Goal: Task Accomplishment & Management: Use online tool/utility

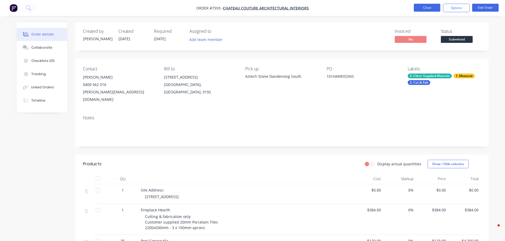
drag, startPoint x: 0, startPoint y: 0, endPoint x: 433, endPoint y: 9, distance: 433.5
click at [433, 9] on button "Close" at bounding box center [427, 8] width 27 height 8
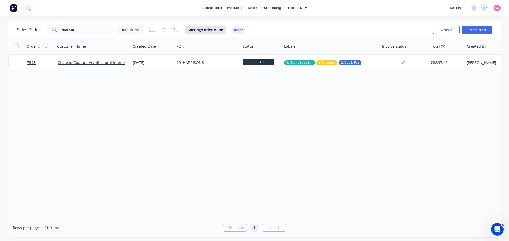
scroll to position [1, 0]
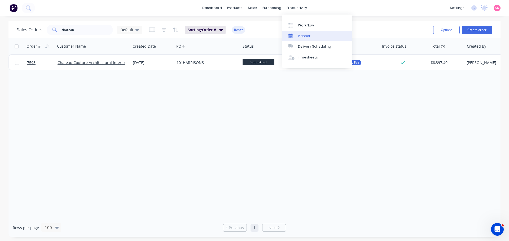
click at [307, 33] on link "Planner" at bounding box center [317, 36] width 70 height 11
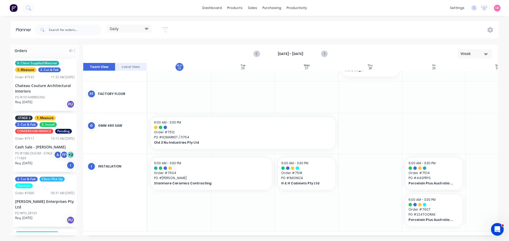
scroll to position [416, 65]
click at [64, 28] on input "text" at bounding box center [75, 30] width 52 height 11
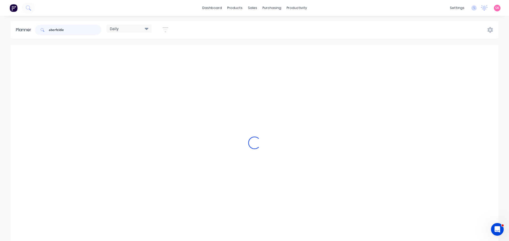
scroll to position [92, 65]
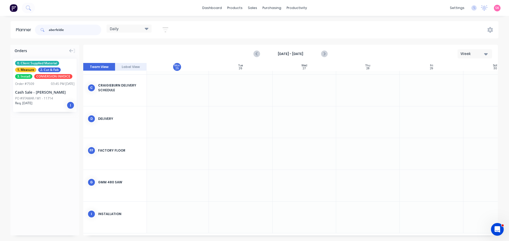
type input "aberfeldie"
drag, startPoint x: 47, startPoint y: 86, endPoint x: 370, endPoint y: 213, distance: 346.4
drag, startPoint x: 65, startPoint y: 30, endPoint x: 32, endPoint y: 29, distance: 33.1
click at [33, 29] on header "Planner aberfeldie Daily Save new view None edit Daily (Default) edit Craigiebu…" at bounding box center [255, 29] width 488 height 17
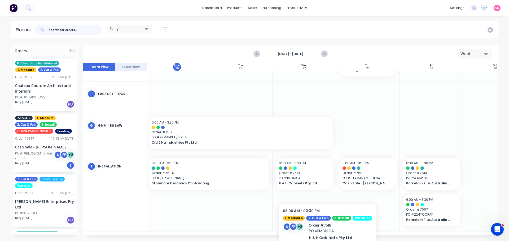
scroll to position [412, 65]
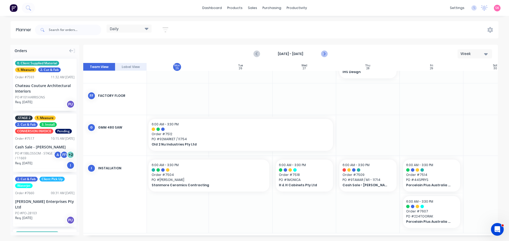
click at [324, 54] on icon "Next page" at bounding box center [324, 54] width 6 height 6
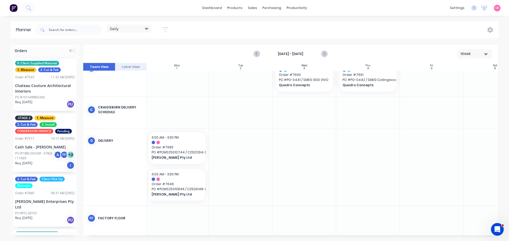
scroll to position [222, 65]
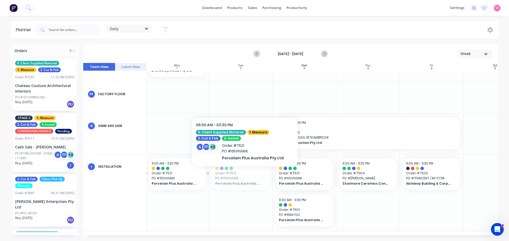
drag, startPoint x: 251, startPoint y: 175, endPoint x: 245, endPoint y: 175, distance: 6.4
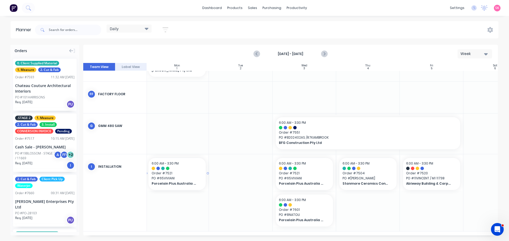
drag, startPoint x: 181, startPoint y: 178, endPoint x: 221, endPoint y: 175, distance: 39.9
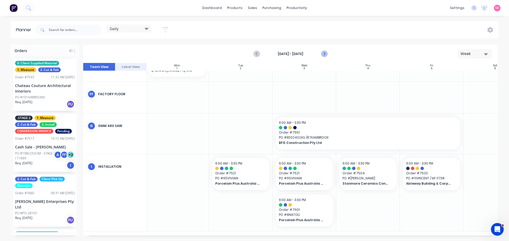
click at [327, 54] on icon "Next page" at bounding box center [324, 54] width 6 height 6
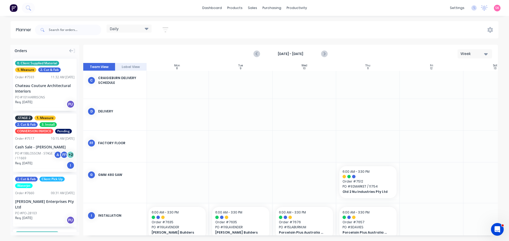
scroll to position [123, 65]
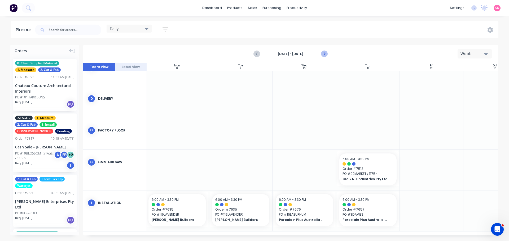
click at [321, 54] on icon "Next page" at bounding box center [324, 54] width 6 height 6
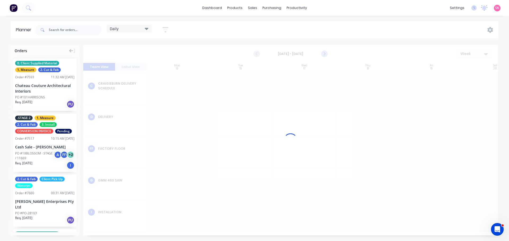
scroll to position [92, 65]
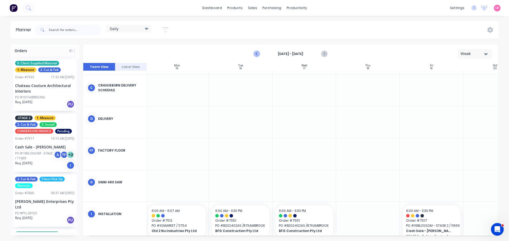
click at [254, 54] on icon "Previous page" at bounding box center [257, 54] width 6 height 6
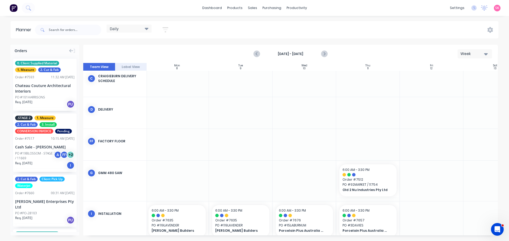
scroll to position [123, 65]
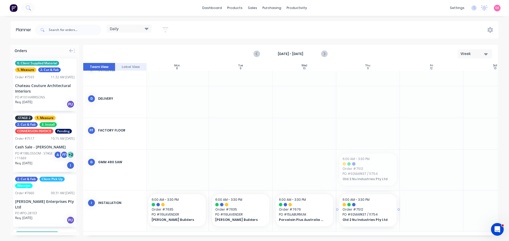
drag, startPoint x: 375, startPoint y: 164, endPoint x: 373, endPoint y: 198, distance: 33.7
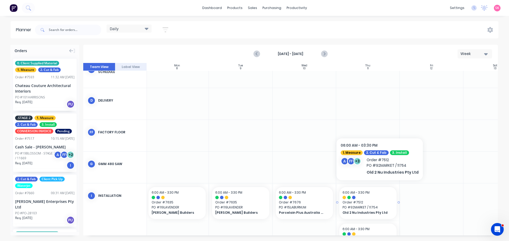
scroll to position [151, 65]
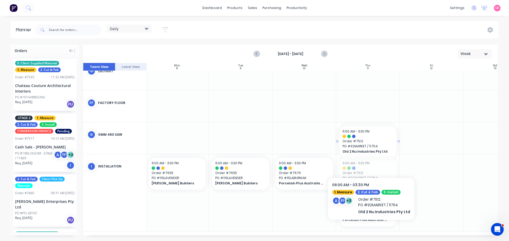
drag, startPoint x: 367, startPoint y: 170, endPoint x: 369, endPoint y: 162, distance: 8.2
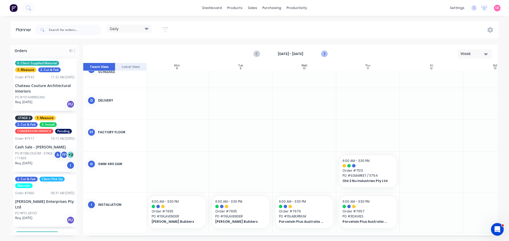
click at [326, 52] on icon "Next page" at bounding box center [324, 54] width 6 height 6
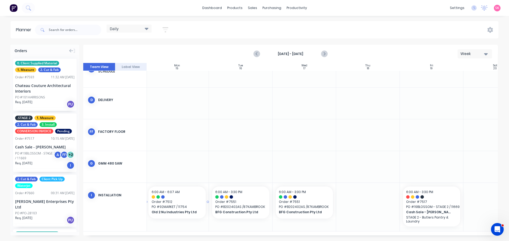
click at [164, 196] on div at bounding box center [162, 197] width 3 height 3
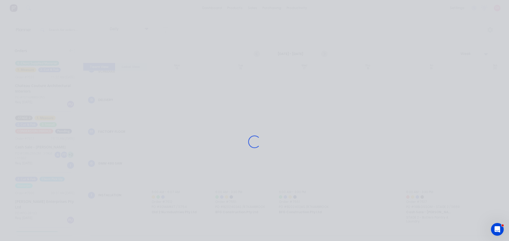
scroll to position [109, 65]
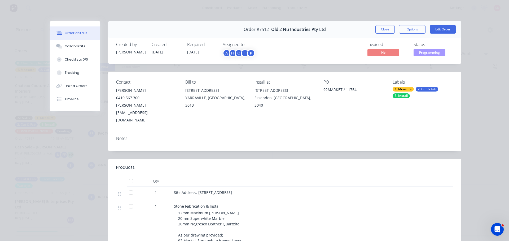
drag, startPoint x: 384, startPoint y: 29, endPoint x: 338, endPoint y: 31, distance: 46.7
click at [384, 29] on button "Close" at bounding box center [384, 29] width 19 height 8
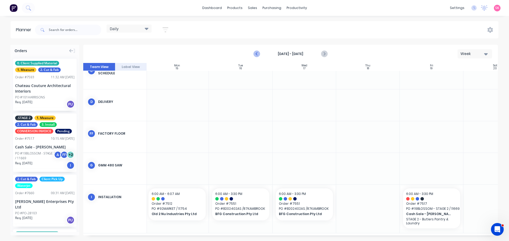
click at [256, 52] on icon "Previous page" at bounding box center [257, 54] width 6 height 6
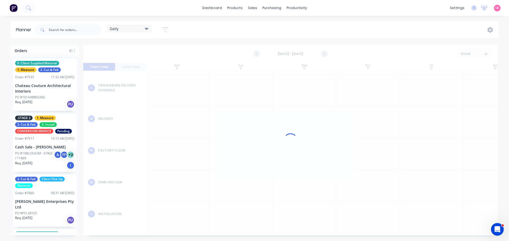
scroll to position [96, 65]
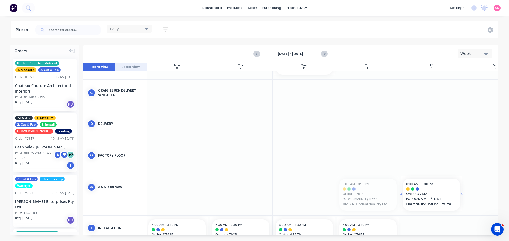
drag, startPoint x: 358, startPoint y: 193, endPoint x: 409, endPoint y: 223, distance: 58.8
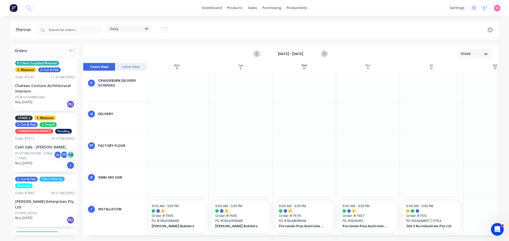
scroll to position [114, 65]
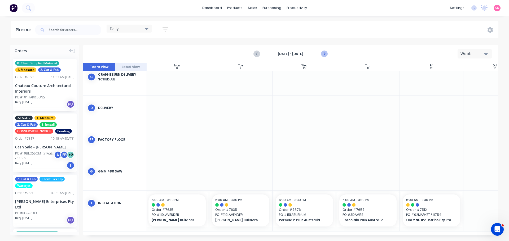
click at [321, 54] on icon "Next page" at bounding box center [324, 54] width 6 height 6
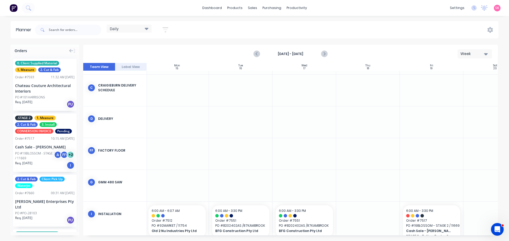
scroll to position [113, 65]
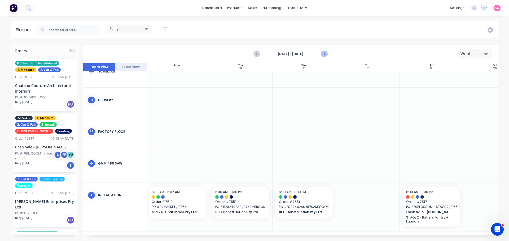
click at [326, 51] on icon "Next page" at bounding box center [324, 54] width 6 height 6
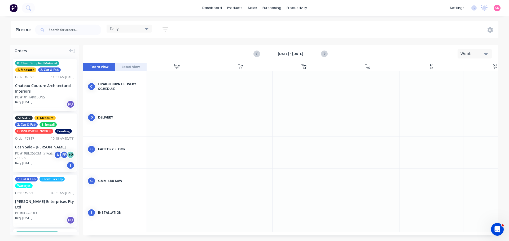
scroll to position [96, 65]
click at [259, 52] on icon "Previous page" at bounding box center [257, 54] width 6 height 6
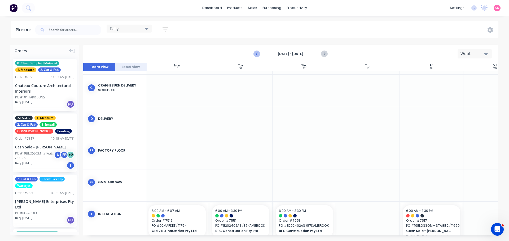
click at [255, 52] on icon "Previous page" at bounding box center [257, 54] width 6 height 6
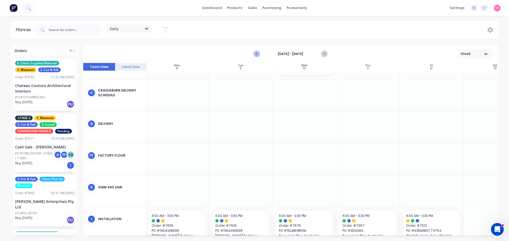
click at [255, 54] on icon "Previous page" at bounding box center [257, 54] width 6 height 6
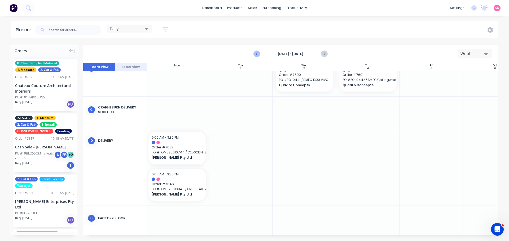
click at [255, 54] on icon "Previous page" at bounding box center [257, 54] width 6 height 6
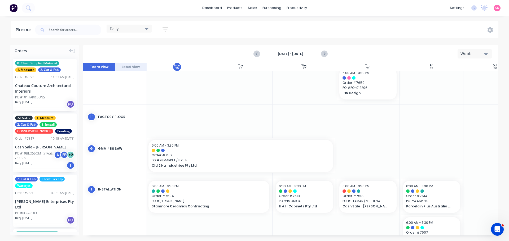
scroll to position [416, 65]
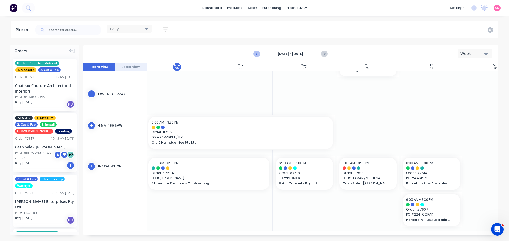
click at [254, 54] on icon "Previous page" at bounding box center [257, 54] width 6 height 6
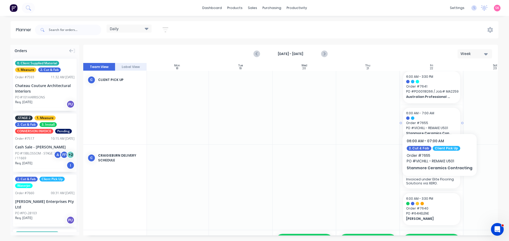
scroll to position [186, 65]
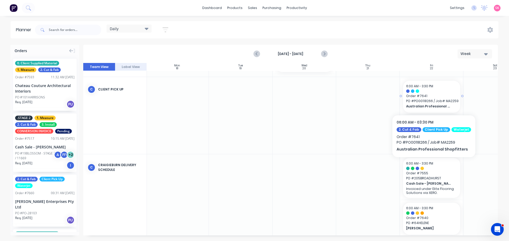
click at [432, 100] on span "PO # PO00118266 / Job# MA2259" at bounding box center [431, 101] width 51 height 5
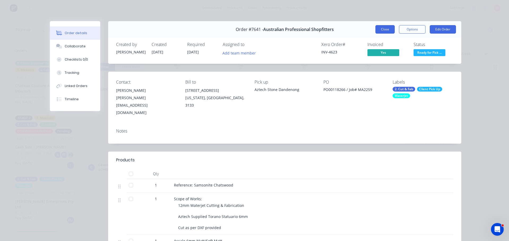
click at [380, 29] on button "Close" at bounding box center [384, 29] width 19 height 8
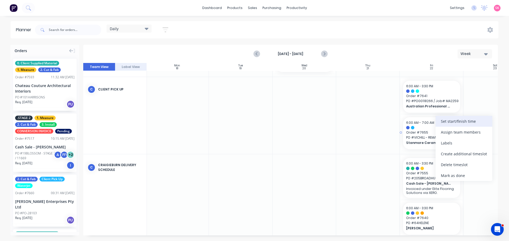
click at [461, 121] on div "Set start/finish time" at bounding box center [464, 121] width 57 height 11
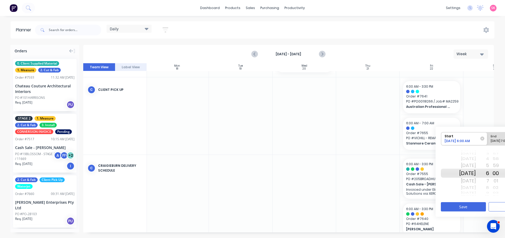
click at [465, 188] on div "Sun Aug 24" at bounding box center [467, 187] width 17 height 7
click at [470, 180] on div "Today" at bounding box center [467, 180] width 17 height 8
click at [495, 136] on div "End" at bounding box center [510, 135] width 43 height 7
click at [487, 136] on input "End Please select" at bounding box center [487, 138] width 0 height 13
radio input "true"
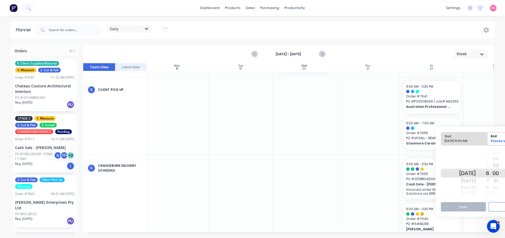
click at [475, 181] on div "Tue Aug 26" at bounding box center [467, 180] width 17 height 8
click at [473, 208] on button "Save" at bounding box center [463, 206] width 45 height 9
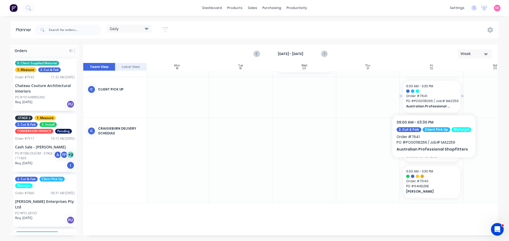
click at [442, 100] on span "PO # PO00118266 / Job# MA2259" at bounding box center [431, 101] width 51 height 5
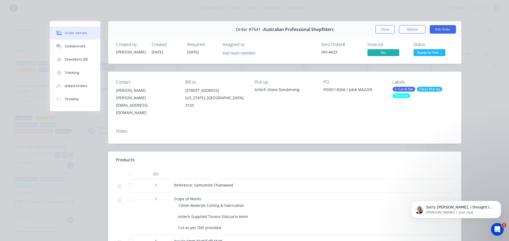
scroll to position [0, 0]
click at [387, 30] on button "Close" at bounding box center [384, 29] width 19 height 8
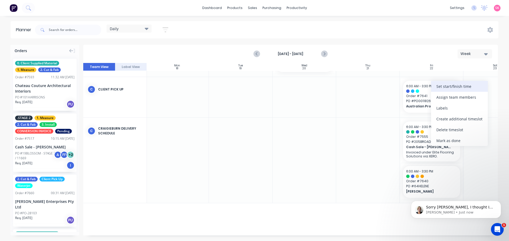
click at [455, 87] on div "Set start/finish time" at bounding box center [459, 86] width 57 height 11
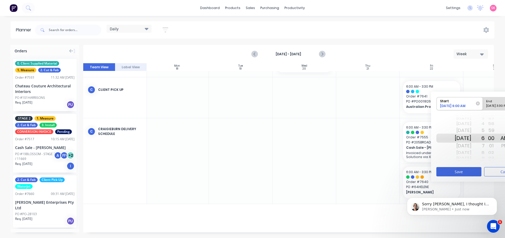
click at [466, 154] on div "Sun Aug 24" at bounding box center [463, 152] width 17 height 7
click at [467, 148] on div "Today" at bounding box center [463, 145] width 17 height 8
click at [493, 104] on div "Please select" at bounding box center [505, 106] width 43 height 7
click at [483, 104] on input "End Please select" at bounding box center [483, 103] width 0 height 13
radio input "true"
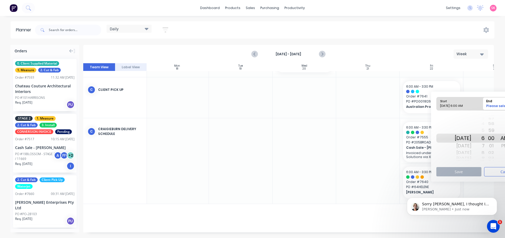
click at [485, 145] on div "7" at bounding box center [477, 145] width 13 height 8
click at [470, 172] on button "Save" at bounding box center [458, 171] width 45 height 9
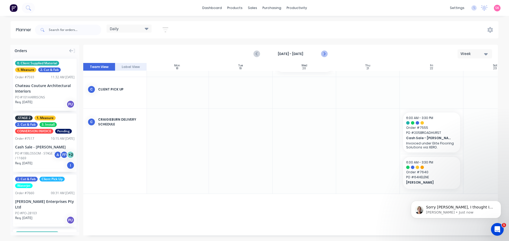
click at [326, 51] on icon "Next page" at bounding box center [324, 54] width 6 height 6
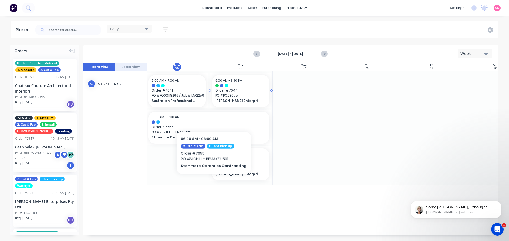
scroll to position [239, 65]
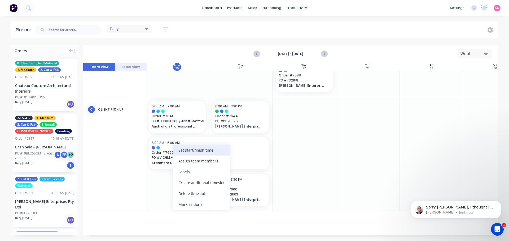
click at [207, 151] on div "Set start/finish time" at bounding box center [201, 150] width 57 height 11
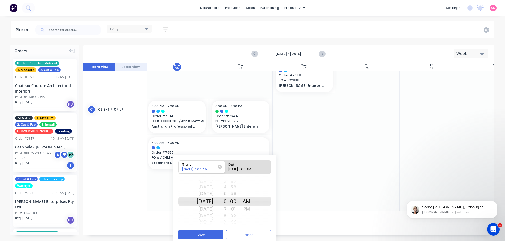
click at [243, 169] on div "08/26/2025 6:00 AM" at bounding box center [245, 170] width 38 height 7
click at [225, 169] on input "End 08/26/2025 6:00 AM" at bounding box center [225, 167] width 0 height 13
radio input "true"
click at [213, 195] on div "Today" at bounding box center [205, 194] width 17 height 8
click at [227, 208] on div "7" at bounding box center [219, 209] width 13 height 8
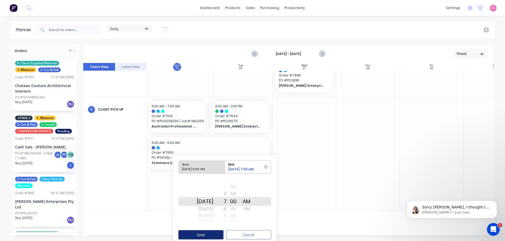
click at [203, 237] on button "Save" at bounding box center [200, 235] width 45 height 9
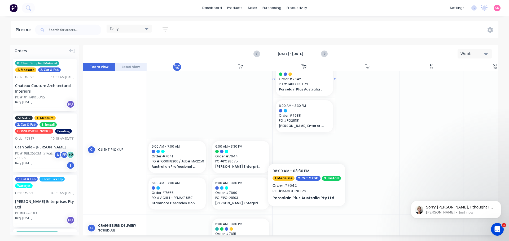
scroll to position [212, 65]
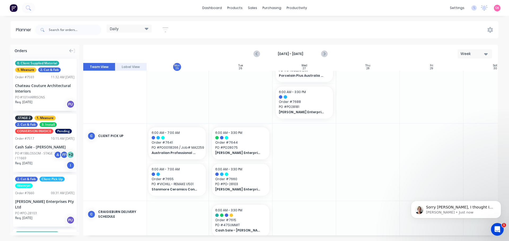
drag, startPoint x: 46, startPoint y: 27, endPoint x: 51, endPoint y: 28, distance: 5.9
click at [46, 27] on span at bounding box center [42, 30] width 14 height 11
click at [53, 29] on input "text" at bounding box center [75, 30] width 52 height 11
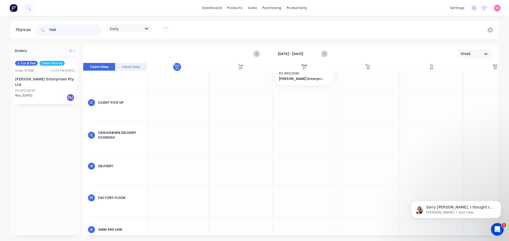
scroll to position [0, 65]
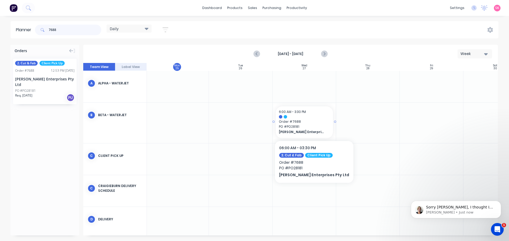
type input "7688"
drag, startPoint x: 303, startPoint y: 125, endPoint x: 302, endPoint y: 121, distance: 3.9
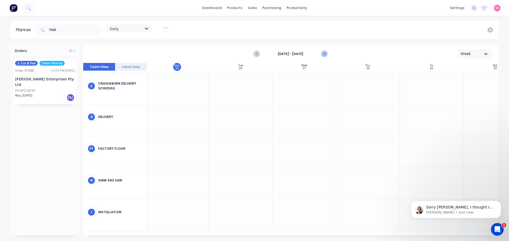
click at [320, 54] on button "Next page" at bounding box center [324, 54] width 11 height 11
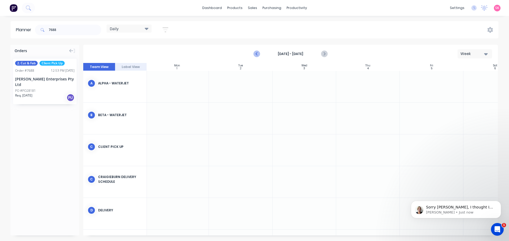
click at [257, 53] on icon "Previous page" at bounding box center [257, 54] width 2 height 4
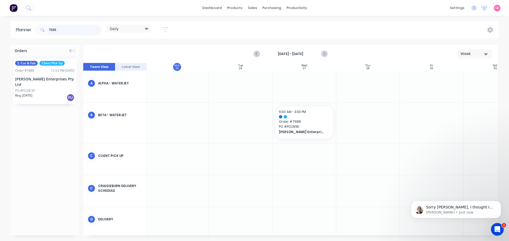
drag, startPoint x: 69, startPoint y: 30, endPoint x: 22, endPoint y: 33, distance: 47.8
click at [22, 33] on header "Planner 7688 Daily Save new view None edit Daily (Default) edit Craigieburn Ord…" at bounding box center [255, 29] width 488 height 17
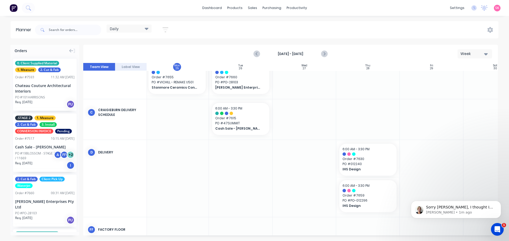
scroll to position [267, 65]
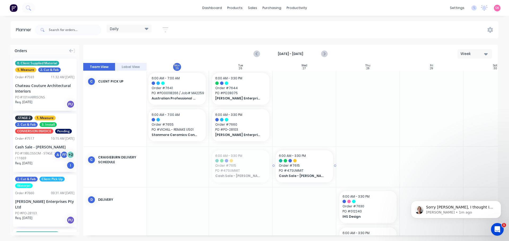
drag, startPoint x: 281, startPoint y: 167, endPoint x: 302, endPoint y: 168, distance: 21.2
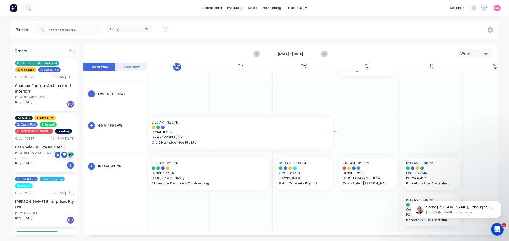
scroll to position [452, 65]
click at [497, 226] on icon "Open Intercom Messenger" at bounding box center [496, 229] width 9 height 9
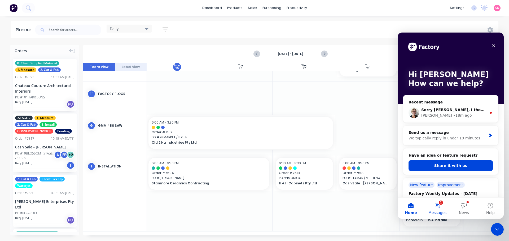
click at [443, 207] on button "1 Messages" at bounding box center [437, 208] width 27 height 21
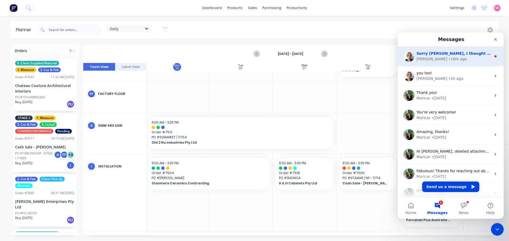
click at [445, 60] on div "Cathy • 18m ago" at bounding box center [453, 59] width 75 height 6
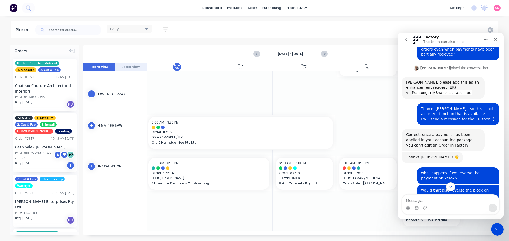
scroll to position [144, 0]
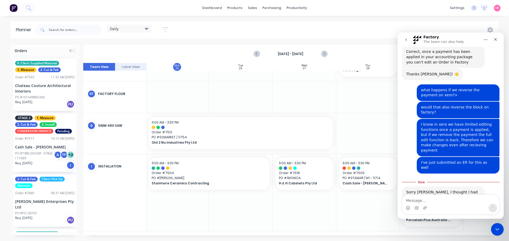
click at [457, 201] on textarea "Message…" at bounding box center [450, 199] width 97 height 9
type textarea "t"
type textarea "R"
type textarea "Thanks [PERSON_NAME], have done so :)"
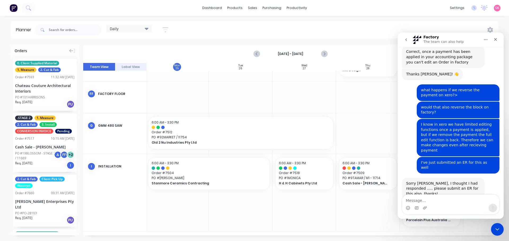
scroll to position [151, 0]
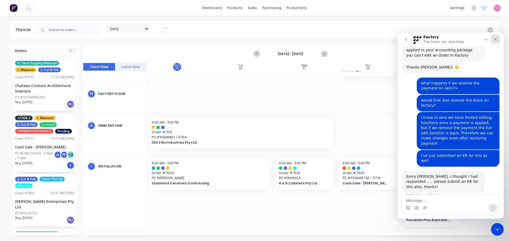
click at [494, 38] on icon "Close" at bounding box center [495, 39] width 4 height 4
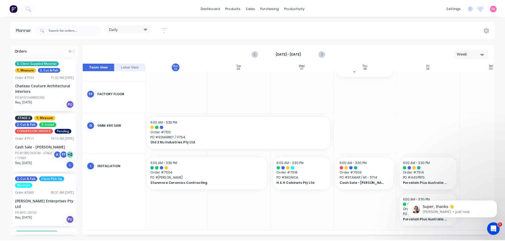
scroll to position [0, 0]
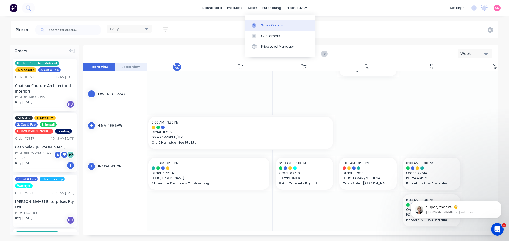
click at [253, 21] on link "Sales Orders" at bounding box center [280, 25] width 70 height 11
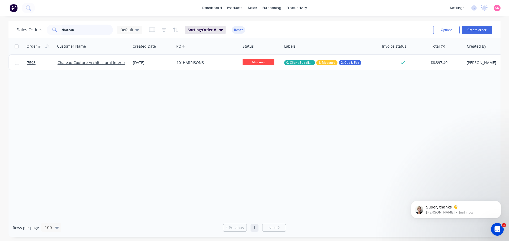
click at [74, 27] on input "chateau" at bounding box center [87, 30] width 52 height 11
drag, startPoint x: 79, startPoint y: 32, endPoint x: 53, endPoint y: 33, distance: 26.3
click at [53, 33] on div "chateau" at bounding box center [80, 30] width 66 height 11
drag, startPoint x: 83, startPoint y: 31, endPoint x: -16, endPoint y: 37, distance: 99.3
click at [0, 37] on html "dashboard products sales purchasing productivity dashboard products Product Cat…" at bounding box center [254, 120] width 509 height 241
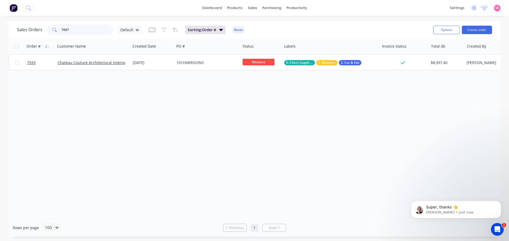
type input "7667"
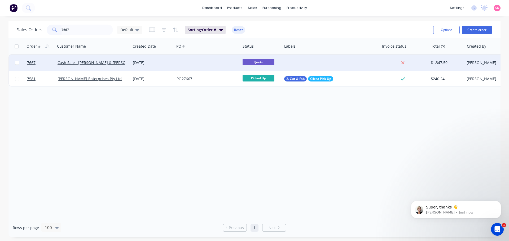
click at [151, 65] on div "[DATE]" at bounding box center [152, 62] width 39 height 5
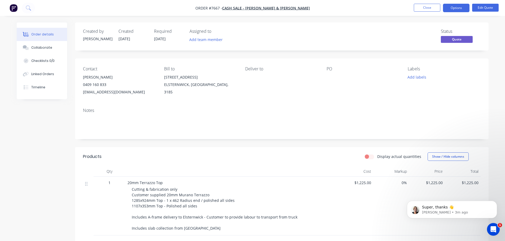
click at [285, 171] on div at bounding box center [231, 171] width 212 height 11
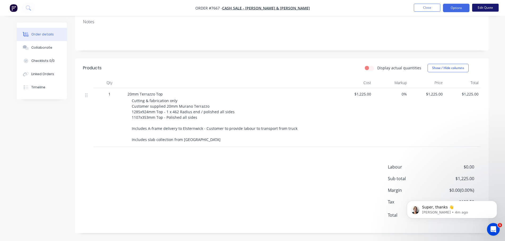
click at [480, 6] on button "Edit Quote" at bounding box center [485, 8] width 27 height 8
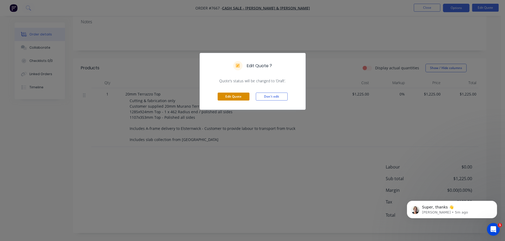
click at [226, 100] on button "Edit Quote" at bounding box center [234, 97] width 32 height 8
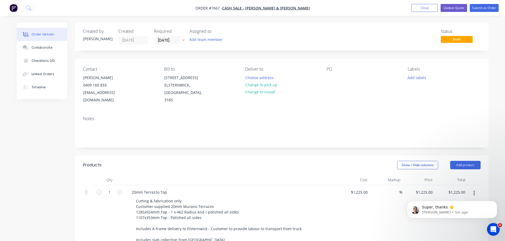
scroll to position [106, 0]
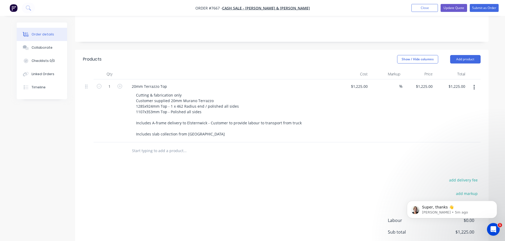
click at [142, 146] on input "text" at bounding box center [185, 151] width 106 height 11
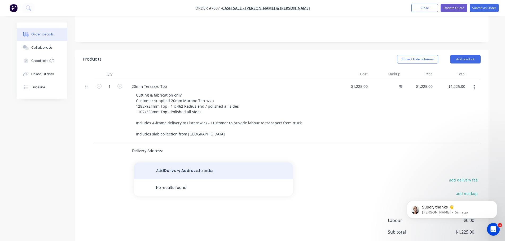
type input "Delivery Address:"
click at [171, 163] on button "Add Delivery Address: to order" at bounding box center [213, 171] width 159 height 17
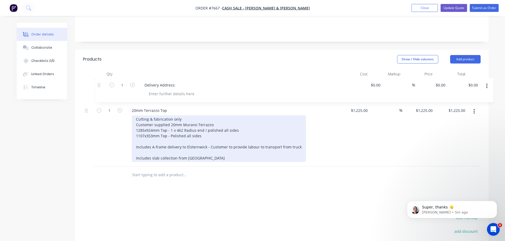
drag, startPoint x: 88, startPoint y: 143, endPoint x: 133, endPoint y: 126, distance: 48.0
click at [101, 80] on div "1 20mm Terrazzo Top Cutting & fabrication only Customer supplied 20mm Murano Te…" at bounding box center [282, 123] width 398 height 87
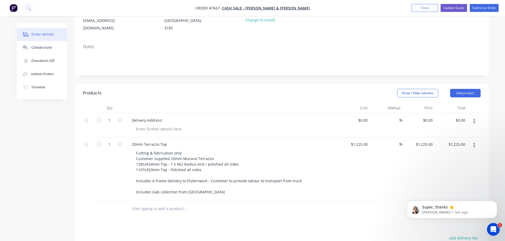
scroll to position [53, 0]
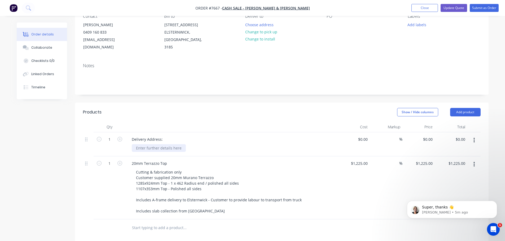
drag, startPoint x: 152, startPoint y: 145, endPoint x: 154, endPoint y: 139, distance: 5.6
click at [152, 144] on div "Delivery Address:" at bounding box center [231, 145] width 212 height 24
click at [154, 144] on div at bounding box center [159, 148] width 54 height 8
click at [229, 103] on header "Products Show / Hide columns Add product" at bounding box center [282, 112] width 414 height 19
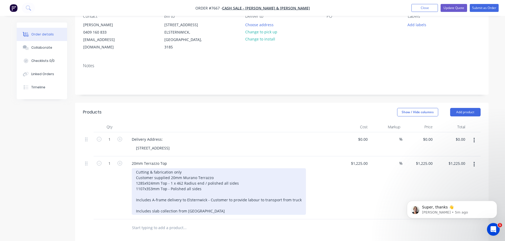
click at [183, 182] on div "Cutting & fabrication only Customer supplied 20mm Murano Terrazzo 1285x924mm To…" at bounding box center [219, 192] width 174 height 47
drag, startPoint x: 208, startPoint y: 191, endPoint x: 218, endPoint y: 203, distance: 16.2
click at [208, 191] on div "Cutting & fabrication only Customer supplied 20mm Murano Terrazzo 1285x924mm To…" at bounding box center [219, 192] width 174 height 47
click at [226, 205] on div "Cutting & fabrication only Customer supplied 20mm Murano Terrazzo 1285x924mm To…" at bounding box center [219, 192] width 174 height 47
drag, startPoint x: 213, startPoint y: 205, endPoint x: 127, endPoint y: 193, distance: 85.9
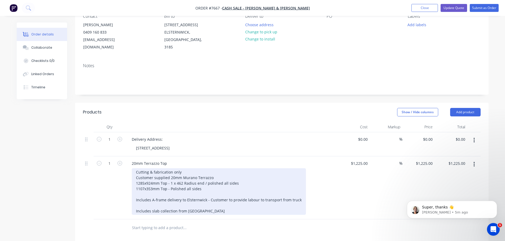
click at [128, 194] on div "20mm Terrazzo Top Cutting & fabrication only Customer supplied 20mm Murano Terr…" at bounding box center [231, 188] width 212 height 63
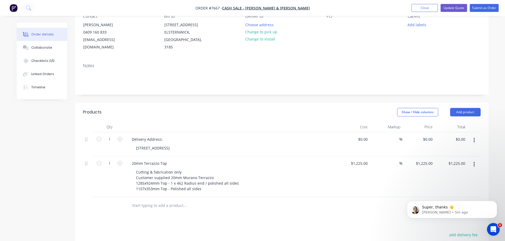
click at [147, 207] on div at bounding box center [220, 205] width 191 height 17
paste input "Includes A-frame delivery to Elsternwick - Customer to provide labour to transp…"
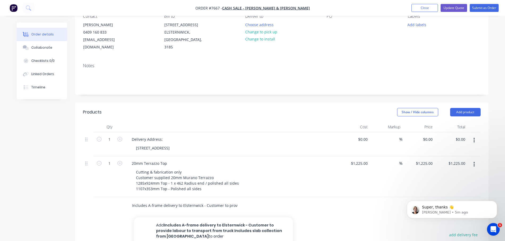
scroll to position [0, 145]
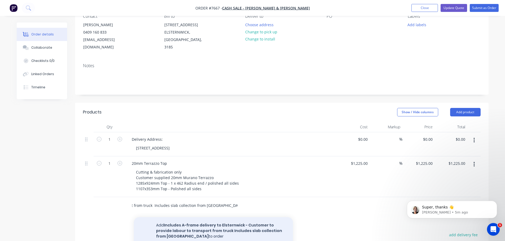
type input "Includes A-frame delivery to Elsternwick - Customer to provide labour to transp…"
click at [182, 221] on button "Add Includes A-frame delivery to Elsternwick - Customer to provide labour to tr…" at bounding box center [213, 231] width 159 height 27
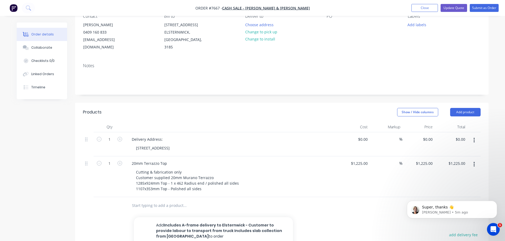
scroll to position [0, 0]
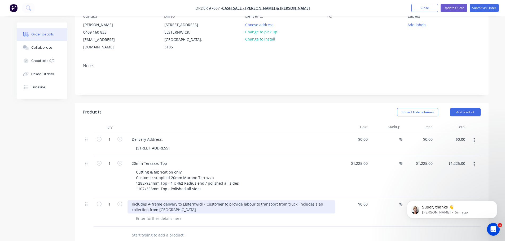
click at [166, 201] on div "Includes A-frame delivery to Elsternwick - Customer to provide labour to transp…" at bounding box center [231, 207] width 208 height 13
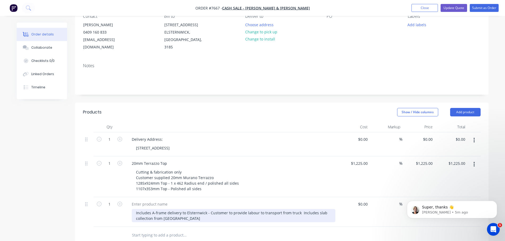
drag, startPoint x: 189, startPoint y: 209, endPoint x: 212, endPoint y: 208, distance: 23.1
click at [189, 209] on div "Includes A-frame delivery to Elsternwick - Customer to provide labour to transp…" at bounding box center [234, 215] width 204 height 13
drag, startPoint x: 210, startPoint y: 206, endPoint x: 243, endPoint y: 206, distance: 32.3
click at [210, 209] on div "Includes A-frame delivery to Elsternwick - Customer to provide labour to transp…" at bounding box center [234, 215] width 204 height 13
drag, startPoint x: 247, startPoint y: 205, endPoint x: 258, endPoint y: 203, distance: 11.2
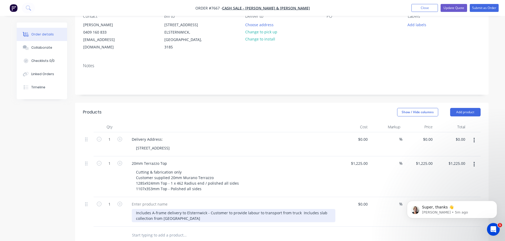
click at [247, 209] on div "Includes A-frame delivery to Elsternwick - Customer to provide labour to transp…" at bounding box center [234, 215] width 204 height 13
click at [284, 209] on div "Includes A-frame delivery to Elsternwick - Customer to provide labour to transp…" at bounding box center [234, 215] width 204 height 13
click at [293, 209] on div "Includes A-frame delivery to Elsternwick - Customer to provide labour to transp…" at bounding box center [234, 215] width 204 height 13
click at [298, 209] on div "Includes A-frame delivery to Elsternwick - Customer to provide labour to transp…" at bounding box center [234, 215] width 204 height 13
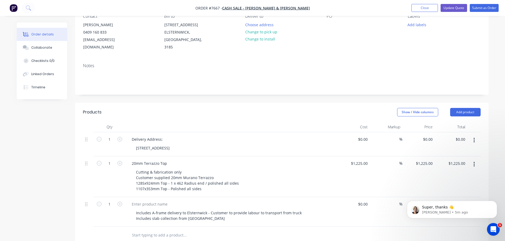
click at [234, 108] on div "Show / Hide columns Add product" at bounding box center [323, 112] width 313 height 8
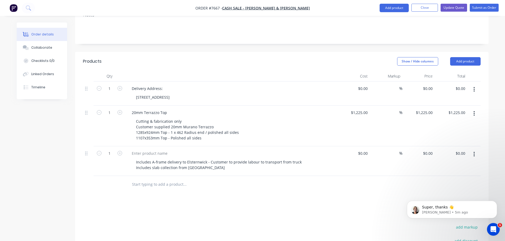
scroll to position [159, 0]
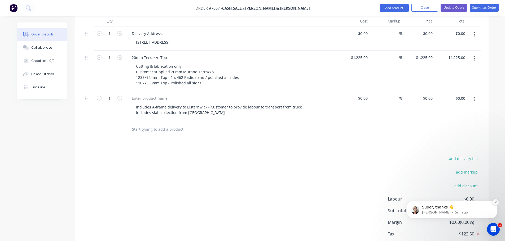
click at [493, 203] on button "Dismiss notification" at bounding box center [495, 202] width 7 height 7
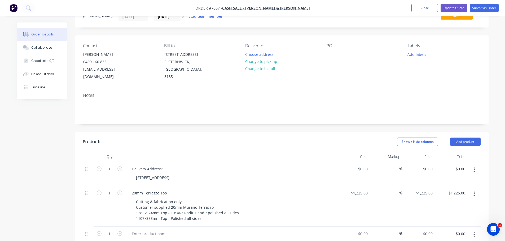
scroll to position [53, 0]
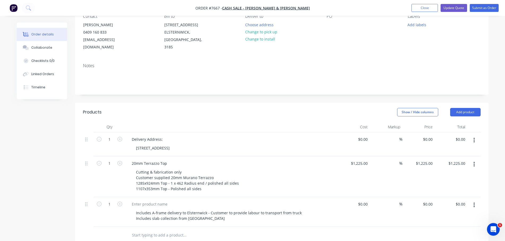
click at [267, 136] on div "Delivery Address:" at bounding box center [231, 140] width 208 height 8
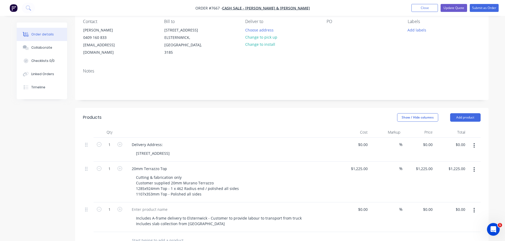
scroll to position [0, 0]
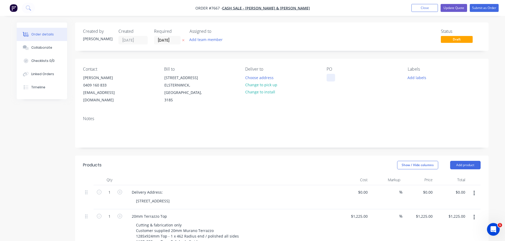
click at [335, 79] on div at bounding box center [331, 78] width 8 height 8
click at [412, 78] on button "Add labels" at bounding box center [417, 77] width 24 height 7
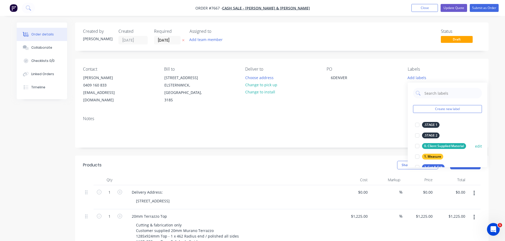
click at [415, 146] on div at bounding box center [417, 146] width 11 height 11
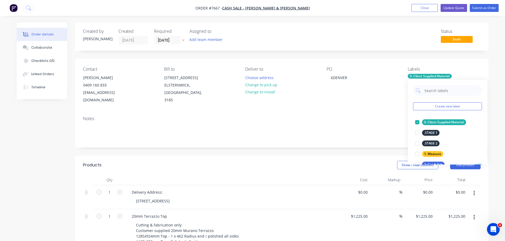
click at [416, 162] on div at bounding box center [417, 165] width 11 height 11
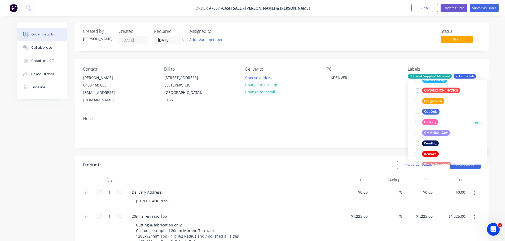
click at [417, 124] on div at bounding box center [417, 122] width 11 height 11
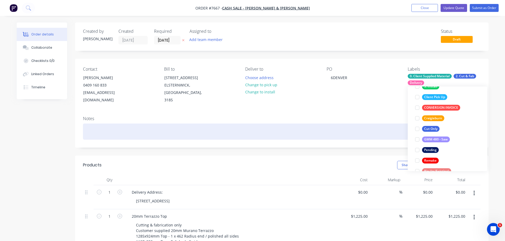
scroll to position [21, 0]
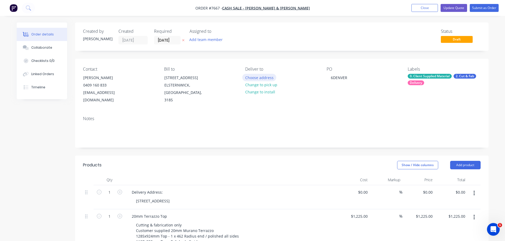
click at [262, 78] on button "Choose address" at bounding box center [259, 77] width 34 height 7
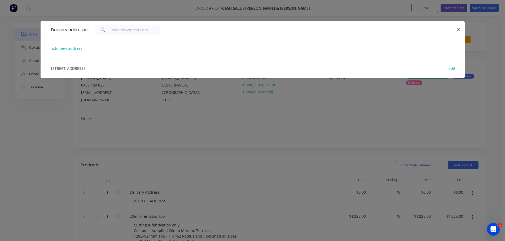
click at [83, 63] on div "6 Denver Crescent, ELSTERNWICK, Victoria, Australia, 3185 edit" at bounding box center [253, 68] width 408 height 20
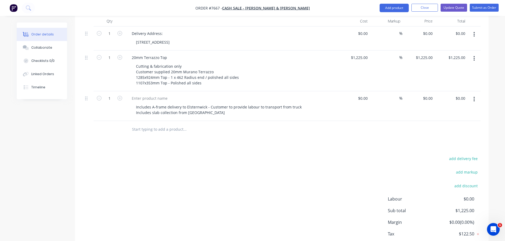
scroll to position [0, 0]
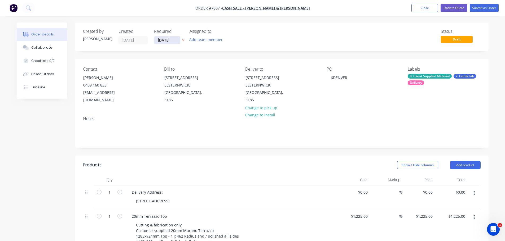
click at [173, 38] on input "[DATE]" at bounding box center [167, 40] width 26 height 8
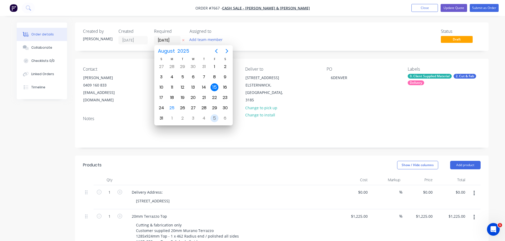
click at [214, 118] on div "5" at bounding box center [214, 119] width 8 height 8
type input "[DATE]"
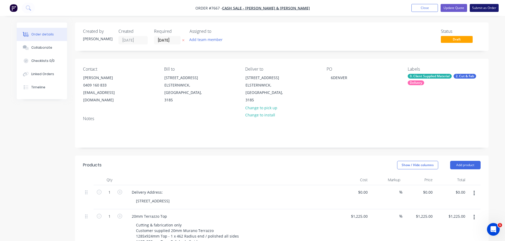
click at [489, 6] on button "Submit as Order" at bounding box center [484, 8] width 29 height 8
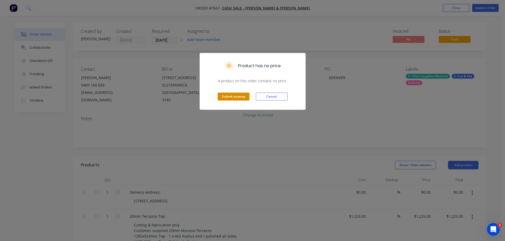
click at [239, 98] on button "Submit anyway" at bounding box center [234, 97] width 32 height 8
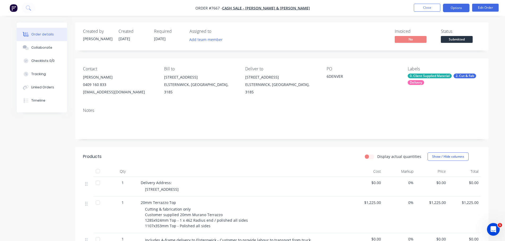
click at [461, 6] on button "Options" at bounding box center [456, 8] width 27 height 8
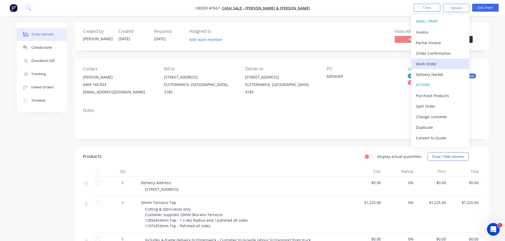
click at [447, 65] on div "Work Order" at bounding box center [440, 64] width 49 height 8
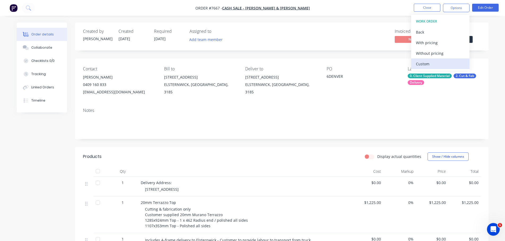
click at [447, 64] on div "Custom" at bounding box center [440, 64] width 49 height 8
click at [445, 55] on div "Without pricing" at bounding box center [440, 54] width 49 height 8
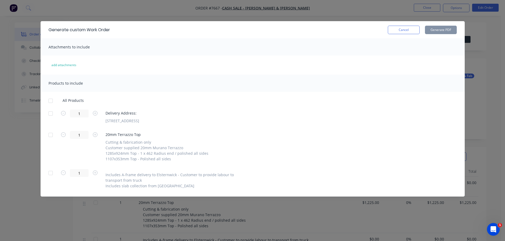
click at [53, 112] on div at bounding box center [50, 113] width 11 height 11
click at [53, 132] on div at bounding box center [50, 135] width 11 height 11
click at [440, 32] on button "Generate PDF" at bounding box center [441, 30] width 32 height 8
click at [397, 29] on button "Cancel" at bounding box center [404, 30] width 32 height 8
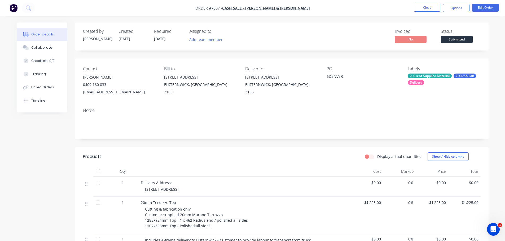
click at [451, 41] on span "Submitted" at bounding box center [457, 39] width 32 height 7
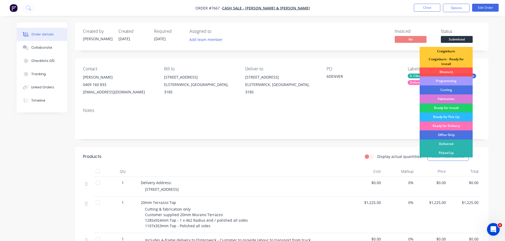
click at [448, 80] on div "Programming" at bounding box center [446, 81] width 53 height 9
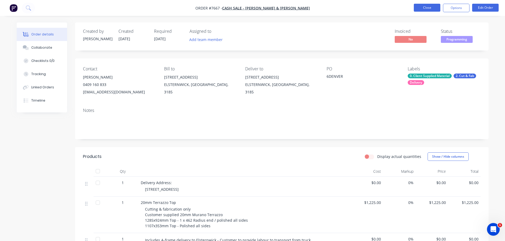
click at [431, 7] on button "Close" at bounding box center [427, 8] width 27 height 8
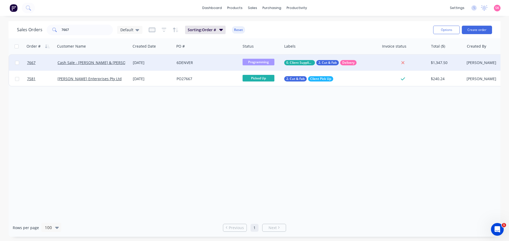
click at [129, 60] on div "Cash Sale - Jamie & Vlara Mclachlan" at bounding box center [92, 63] width 75 height 16
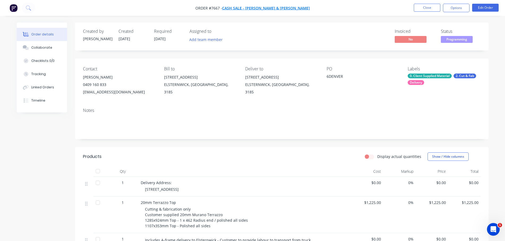
click at [288, 6] on span "Cash Sale - Jamie & Vlara Mclachlan" at bounding box center [266, 8] width 88 height 5
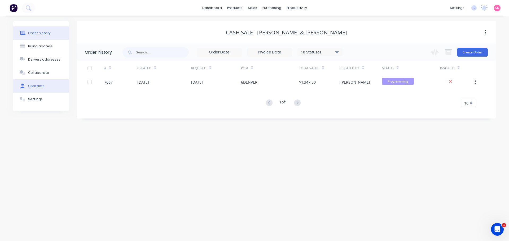
drag, startPoint x: 47, startPoint y: 87, endPoint x: 44, endPoint y: 87, distance: 2.9
click at [47, 87] on button "Contacts" at bounding box center [41, 86] width 56 height 13
select select "AU"
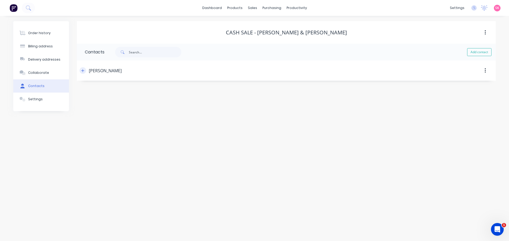
click at [81, 73] on button "button" at bounding box center [83, 70] width 7 height 7
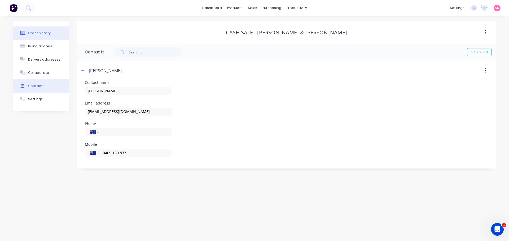
click at [36, 33] on div "Order history" at bounding box center [39, 33] width 23 height 5
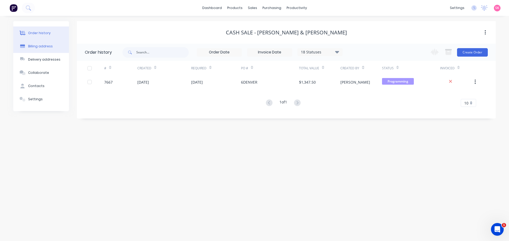
click at [23, 50] on button "Billing address" at bounding box center [41, 46] width 56 height 13
select select "AU"
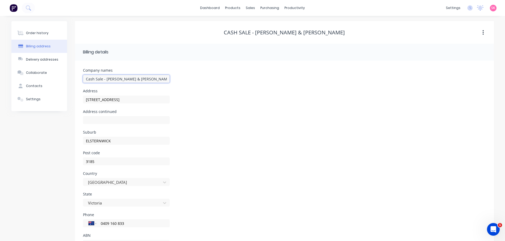
click at [122, 79] on input "Cash Sale - Jamie & Vlara Mclachlan" at bounding box center [126, 79] width 87 height 8
click at [51, 89] on button "Contacts" at bounding box center [39, 86] width 56 height 13
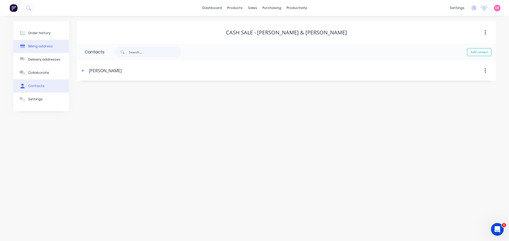
click at [46, 47] on div "Billing address" at bounding box center [40, 46] width 25 height 5
select select "AU"
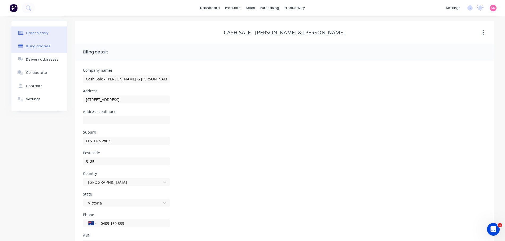
click at [50, 35] on button "Order history" at bounding box center [39, 33] width 56 height 13
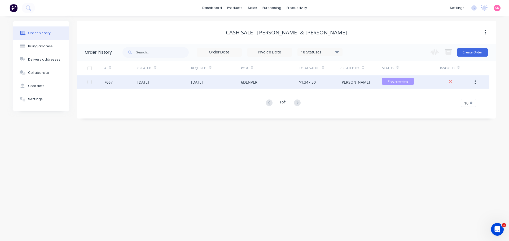
click at [222, 81] on div "05 Sep 2025" at bounding box center [216, 82] width 50 height 13
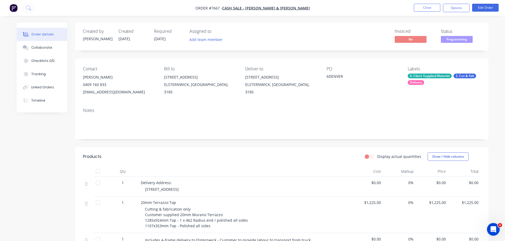
drag, startPoint x: 445, startPoint y: 10, endPoint x: 442, endPoint y: 9, distance: 3.3
click at [445, 10] on button "Options" at bounding box center [456, 8] width 27 height 8
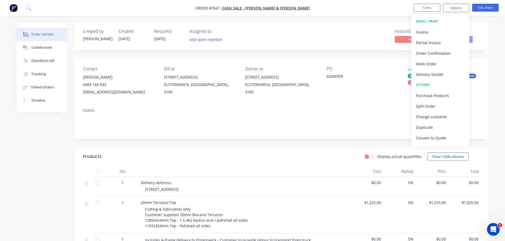
click at [363, 42] on div "Invoiced No Status Programming" at bounding box center [362, 36] width 238 height 15
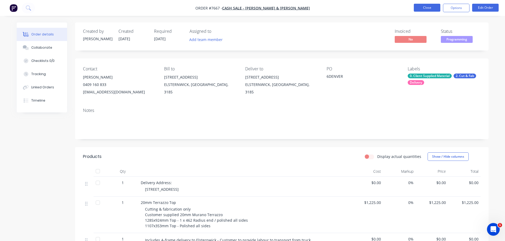
click at [428, 8] on button "Close" at bounding box center [427, 8] width 27 height 8
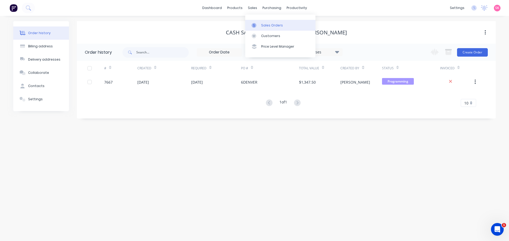
click at [257, 23] on div at bounding box center [256, 25] width 8 height 5
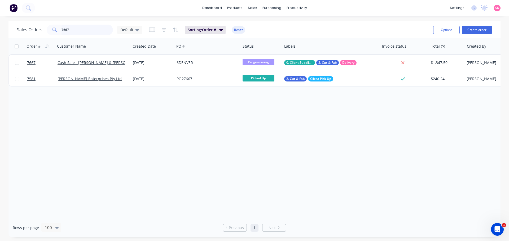
click at [14, 42] on div "Sales Orders 7667 Default Sorting: Order # Reset Options Create order Order # C…" at bounding box center [254, 129] width 492 height 216
type input "3"
type input "KALKALLO"
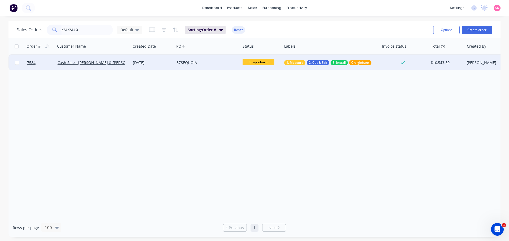
click at [127, 64] on div "Cash Sale - Simran & Harvey" at bounding box center [93, 62] width 71 height 5
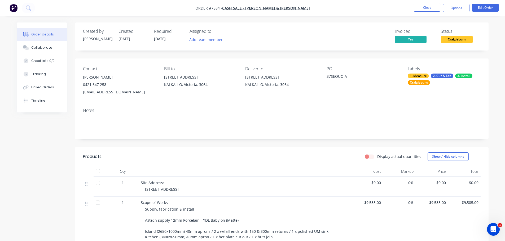
click at [418, 14] on nav "Order #7584 - Cash Sale - Simran & Harvey Close Options Edit Order" at bounding box center [252, 8] width 505 height 16
click at [421, 8] on button "Close" at bounding box center [427, 8] width 27 height 8
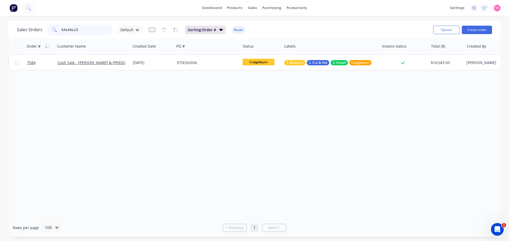
drag, startPoint x: 72, startPoint y: 32, endPoint x: 35, endPoint y: 32, distance: 36.8
click at [46, 33] on div "Sales Orders KALKALLO Default" at bounding box center [79, 30] width 125 height 11
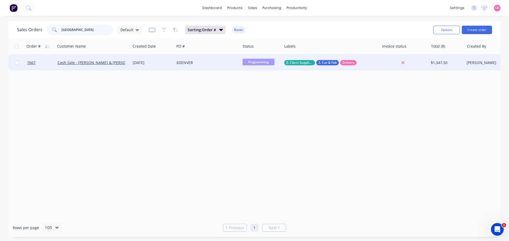
type input "DENVER"
click at [203, 67] on div "6DENVER" at bounding box center [207, 63] width 66 height 16
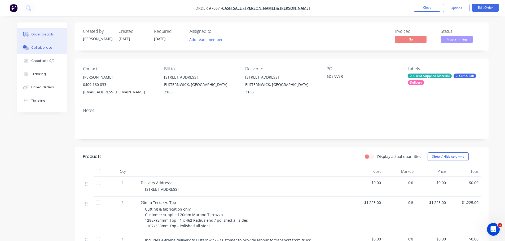
click at [57, 46] on button "Collaborate" at bounding box center [42, 47] width 50 height 13
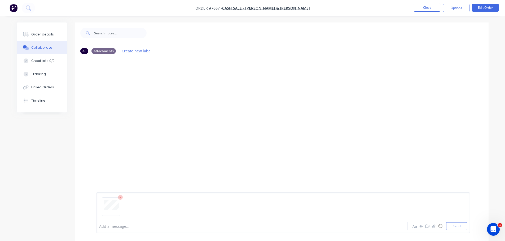
click at [156, 226] on div at bounding box center [237, 227] width 276 height 6
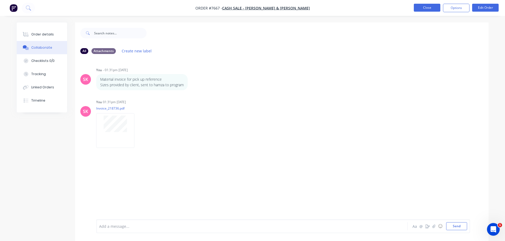
click at [427, 6] on button "Close" at bounding box center [427, 8] width 27 height 8
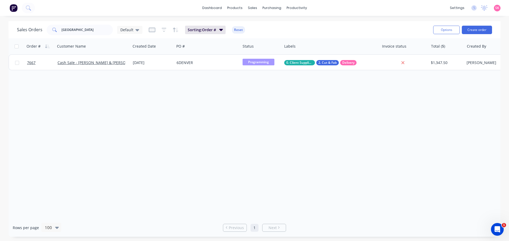
click at [177, 146] on div "Order # Customer Name Created Date PO # Status Labels Invoice status Total ($) …" at bounding box center [254, 128] width 492 height 181
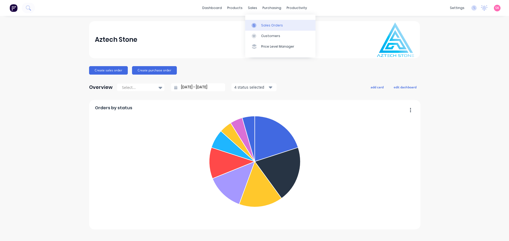
click at [260, 27] on link "Sales Orders" at bounding box center [280, 25] width 70 height 11
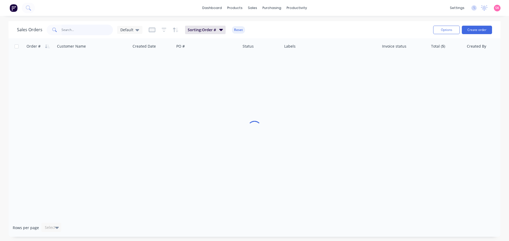
click at [66, 29] on input "text" at bounding box center [87, 30] width 52 height 11
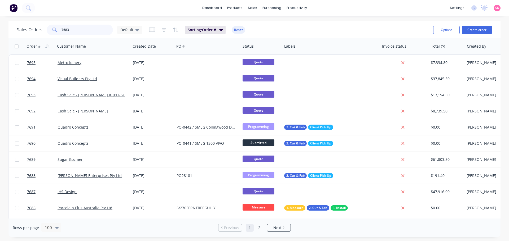
type input "7683"
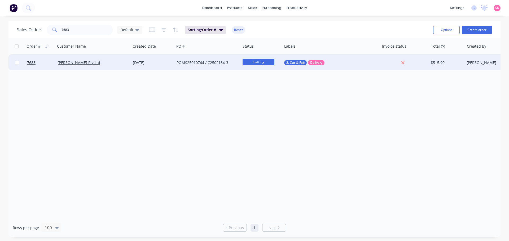
click at [116, 56] on div "[PERSON_NAME] Pty Ltd" at bounding box center [92, 63] width 75 height 16
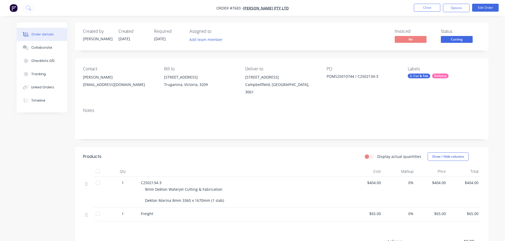
drag, startPoint x: 381, startPoint y: 77, endPoint x: 322, endPoint y: 78, distance: 59.6
click at [322, 78] on div "Contact Trinh Tran purchasing@anmargroup.com.au Bill to 14 Felstead Drive Truga…" at bounding box center [282, 81] width 414 height 45
click at [363, 57] on div "Created by Stacey Created 20/08/25 Required 01/09/25 Assigned to Add team membe…" at bounding box center [282, 166] width 414 height 286
drag, startPoint x: 381, startPoint y: 78, endPoint x: 323, endPoint y: 75, distance: 57.9
click at [323, 75] on div "Contact Trinh Tran purchasing@anmargroup.com.au Bill to 14 Felstead Drive Truga…" at bounding box center [282, 81] width 414 height 45
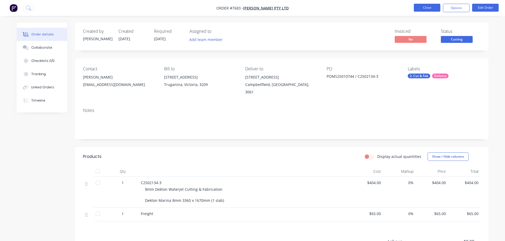
drag, startPoint x: 430, startPoint y: 12, endPoint x: 429, endPoint y: 6, distance: 6.1
click at [430, 12] on li "Close" at bounding box center [427, 8] width 27 height 8
click at [429, 6] on button "Close" at bounding box center [427, 8] width 27 height 8
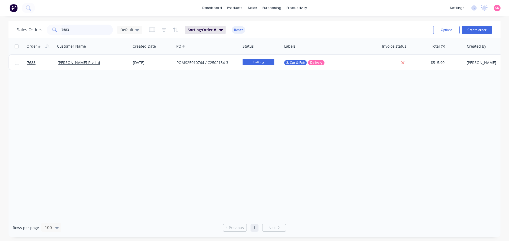
drag, startPoint x: 75, startPoint y: 28, endPoint x: 36, endPoint y: 35, distance: 39.7
click at [47, 32] on div "7683" at bounding box center [80, 30] width 66 height 11
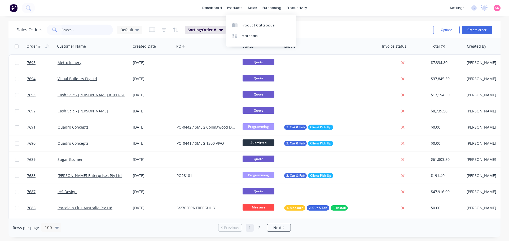
click at [103, 30] on input "text" at bounding box center [87, 30] width 52 height 11
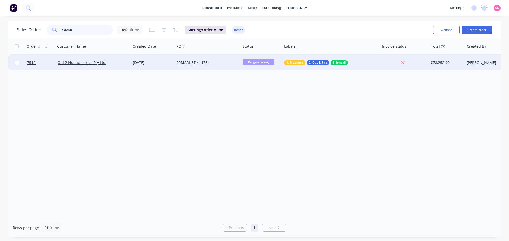
type input "old2nu"
click at [130, 69] on div "Old 2 Nu Industries Pty Ltd" at bounding box center [92, 63] width 75 height 16
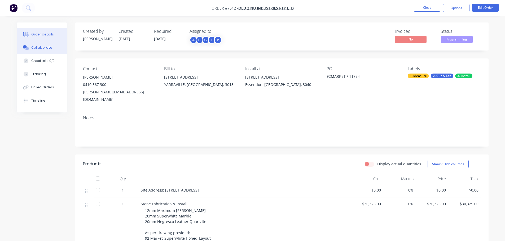
click at [31, 49] on button "Collaborate" at bounding box center [42, 47] width 50 height 13
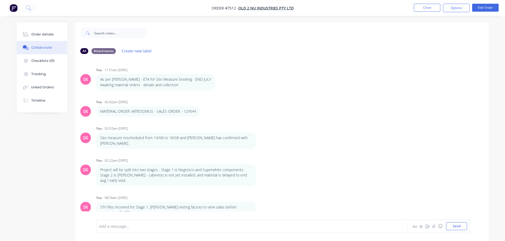
click at [134, 226] on div at bounding box center [237, 227] width 276 height 6
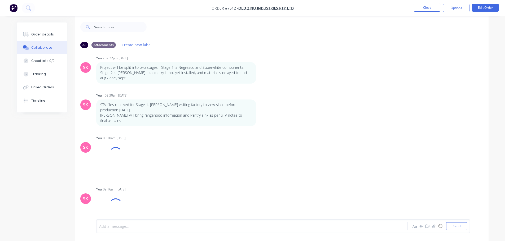
scroll to position [8, 0]
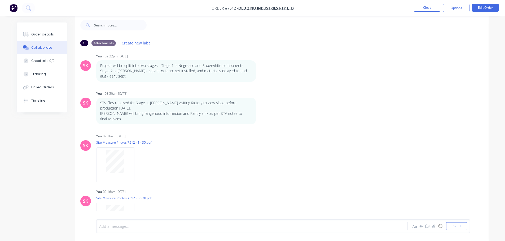
click at [137, 228] on div at bounding box center [237, 227] width 276 height 6
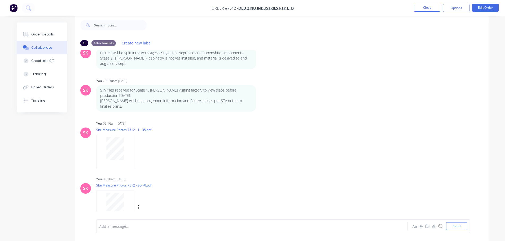
scroll to position [131, 0]
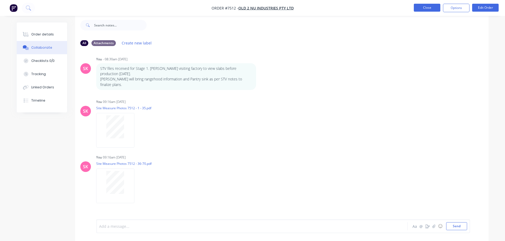
click at [423, 7] on button "Close" at bounding box center [427, 8] width 27 height 8
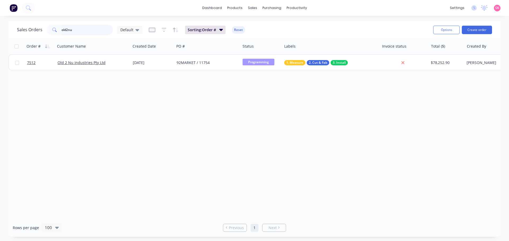
drag, startPoint x: 70, startPoint y: 28, endPoint x: 16, endPoint y: 32, distance: 53.4
click at [21, 32] on div "Sales Orders old2nu Default" at bounding box center [79, 30] width 125 height 11
type input "u"
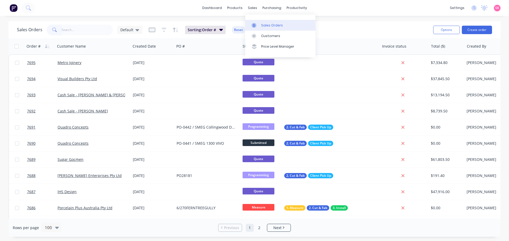
click at [259, 21] on link "Sales Orders" at bounding box center [280, 25] width 70 height 11
click at [310, 21] on link "Workflow" at bounding box center [317, 25] width 70 height 11
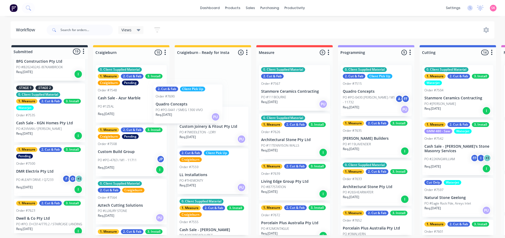
scroll to position [477, 0]
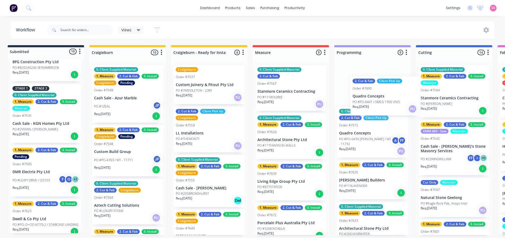
drag, startPoint x: 49, startPoint y: 109, endPoint x: 389, endPoint y: 102, distance: 339.9
click at [388, 102] on div "Submitted 19 Status colour #273444 hex #273444 Save Cancel Summaries Total orde…" at bounding box center [511, 140] width 1038 height 190
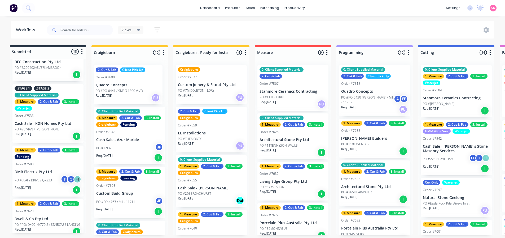
scroll to position [0, 0]
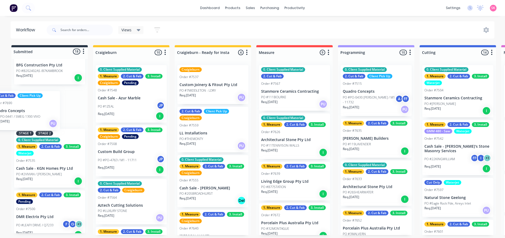
drag, startPoint x: 245, startPoint y: 94, endPoint x: 38, endPoint y: 111, distance: 206.9
click at [38, 111] on div "Submitted 18 Status colour #273444 hex #273444 Save Cancel Summaries Total orde…" at bounding box center [515, 140] width 1038 height 190
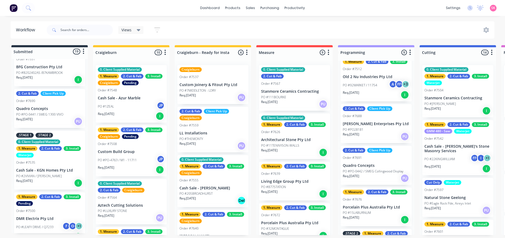
scroll to position [186, 0]
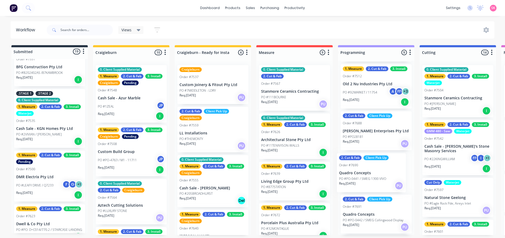
drag, startPoint x: 52, startPoint y: 113, endPoint x: 378, endPoint y: 179, distance: 333.2
click at [378, 179] on div "Submitted 19 Status colour #273444 hex #273444 Save Cancel Summaries Total orde…" at bounding box center [515, 140] width 1038 height 190
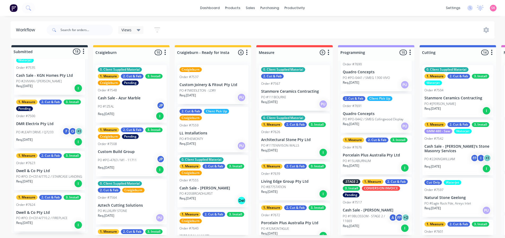
scroll to position [472, 0]
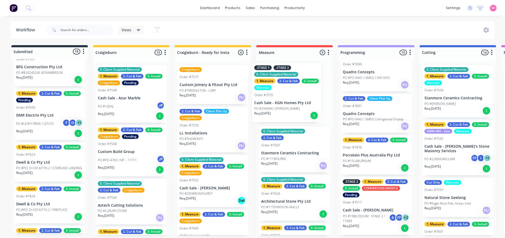
drag, startPoint x: 44, startPoint y: 124, endPoint x: 281, endPoint y: 111, distance: 237.3
click at [283, 100] on div "Submitted 18 Status colour #273444 hex #273444 Save Cancel Summaries Total orde…" at bounding box center [515, 140] width 1038 height 190
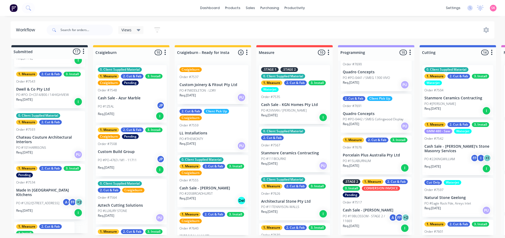
scroll to position [657, 0]
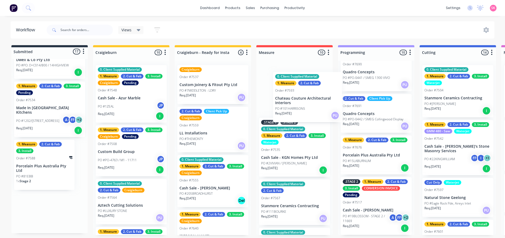
drag, startPoint x: 48, startPoint y: 131, endPoint x: 310, endPoint y: 115, distance: 263.2
click at [310, 115] on div "Submitted 17 Status colour #273444 hex #273444 Save Cancel Summaries Total orde…" at bounding box center [515, 140] width 1038 height 190
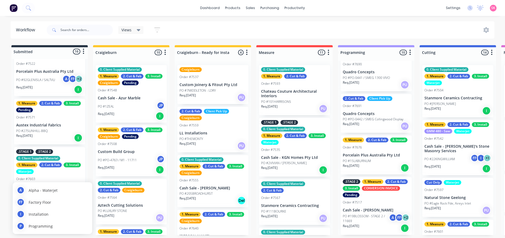
scroll to position [0, 0]
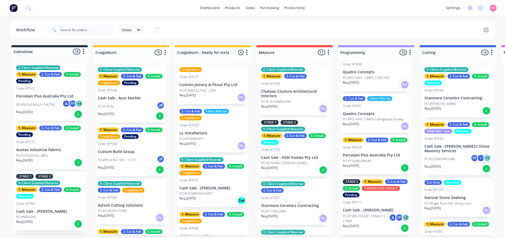
click at [304, 82] on div "Order #7593" at bounding box center [294, 83] width 67 height 5
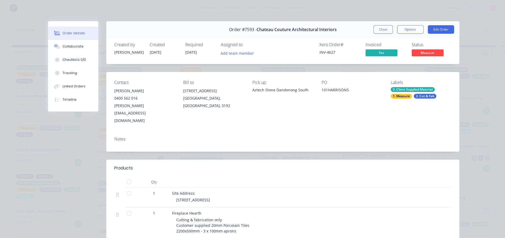
click at [378, 29] on button "Close" at bounding box center [382, 29] width 19 height 8
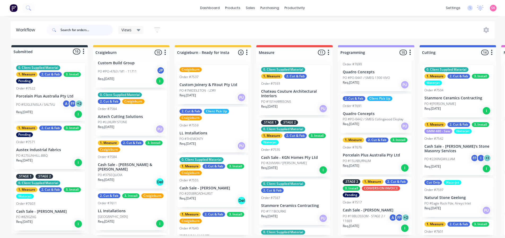
click at [83, 24] on div at bounding box center [80, 30] width 66 height 16
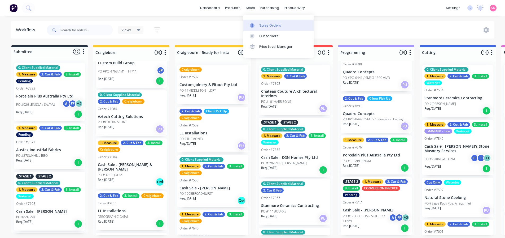
click at [259, 25] on div "Sales Orders" at bounding box center [270, 25] width 22 height 5
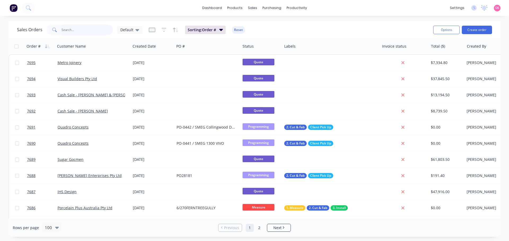
click at [62, 27] on input "text" at bounding box center [87, 30] width 52 height 11
click at [82, 33] on input "text" at bounding box center [87, 30] width 52 height 11
type input "G"
type input "7597"
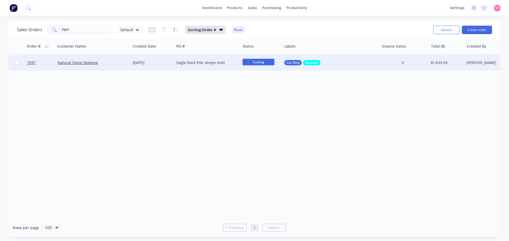
click at [204, 61] on div "Eagle Rock Pde, Aireys Inlet" at bounding box center [206, 62] width 59 height 5
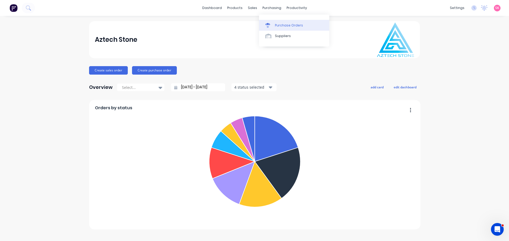
click at [292, 24] on div "Purchase Orders" at bounding box center [289, 25] width 28 height 5
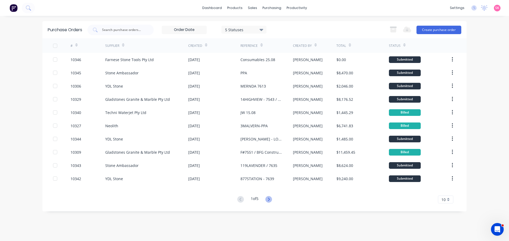
click at [272, 198] on icon at bounding box center [268, 199] width 7 height 7
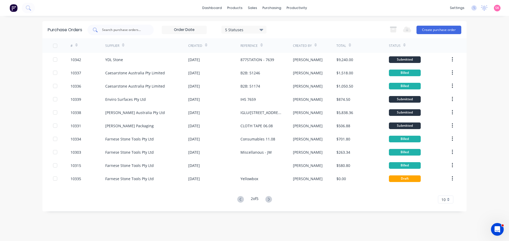
click at [131, 29] on input "text" at bounding box center [124, 29] width 44 height 5
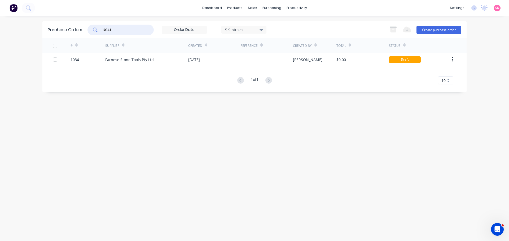
type input "10341"
click at [248, 117] on div "Purchase Orders 10341 5 Statuses 5 Statuses Export to Excel (XLSX) Create purch…" at bounding box center [254, 128] width 424 height 215
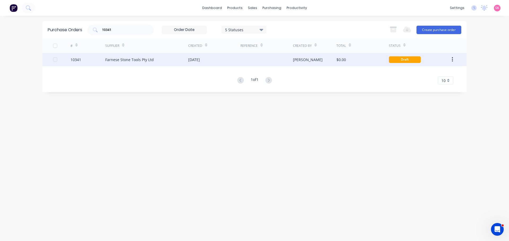
click at [335, 63] on div "[PERSON_NAME]" at bounding box center [315, 59] width 44 height 13
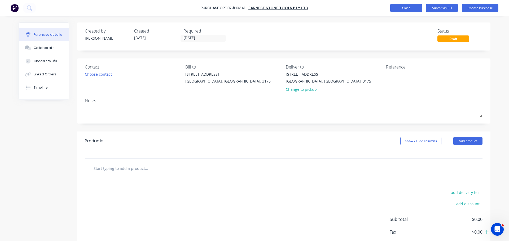
click at [401, 6] on button "Close" at bounding box center [406, 8] width 32 height 8
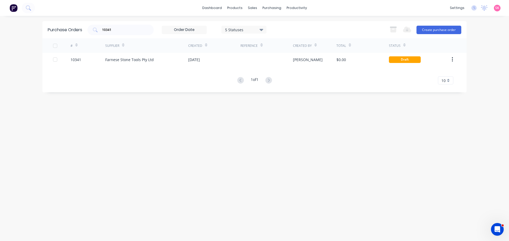
click at [192, 85] on div "Purchase Orders 10341 5 Statuses 5 Statuses Export to Excel (XLSX) Create purch…" at bounding box center [254, 56] width 424 height 71
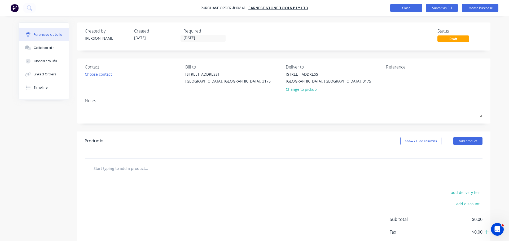
click at [410, 9] on button "Close" at bounding box center [406, 8] width 32 height 8
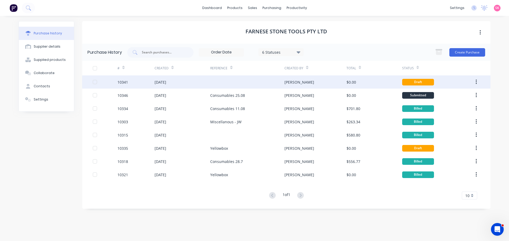
click at [214, 81] on div at bounding box center [247, 82] width 74 height 13
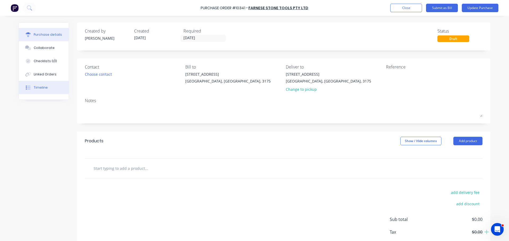
click at [38, 87] on div "Timeline" at bounding box center [41, 87] width 14 height 5
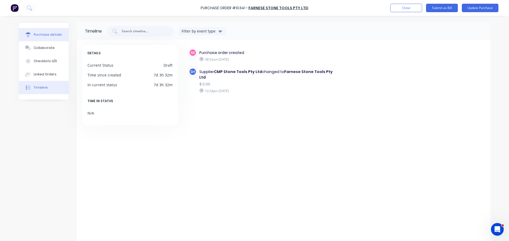
click at [58, 37] on button "Purchase details" at bounding box center [44, 34] width 50 height 13
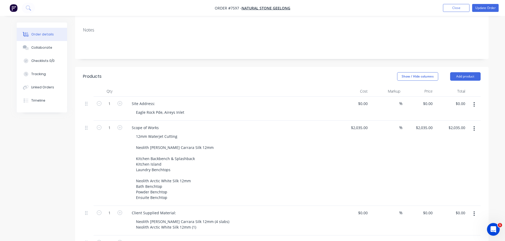
scroll to position [133, 0]
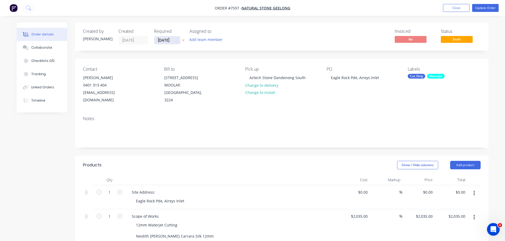
click at [166, 41] on input "[DATE]" at bounding box center [167, 40] width 26 height 8
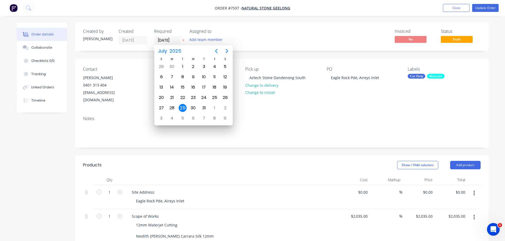
click at [310, 24] on div "Created by [PERSON_NAME] Created [DATE] Required [DATE] Assigned to Add team me…" at bounding box center [282, 37] width 414 height 28
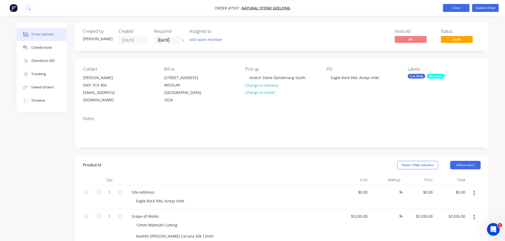
click at [447, 8] on button "Close" at bounding box center [456, 8] width 27 height 8
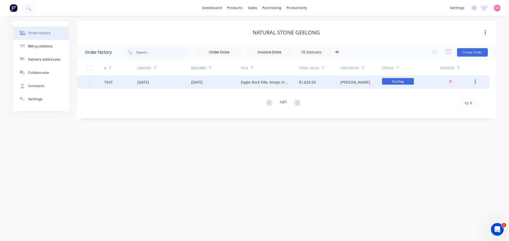
click at [245, 85] on div "Eagle Rock Pde, Aireys Inlet" at bounding box center [270, 82] width 58 height 13
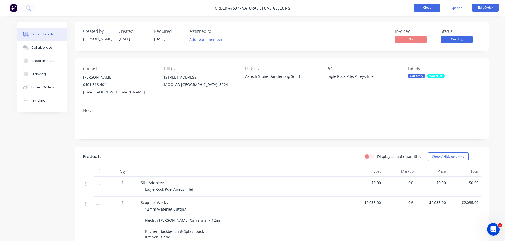
click at [418, 6] on button "Close" at bounding box center [427, 8] width 27 height 8
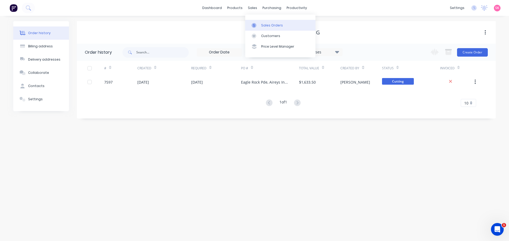
click at [259, 22] on link "Sales Orders" at bounding box center [280, 25] width 70 height 11
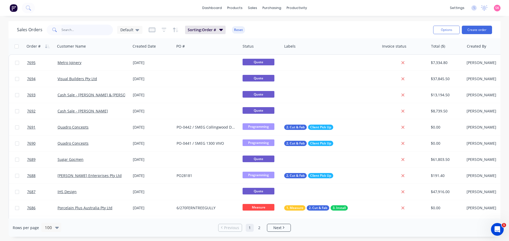
click at [82, 33] on input "text" at bounding box center [87, 30] width 52 height 11
type input "jamie"
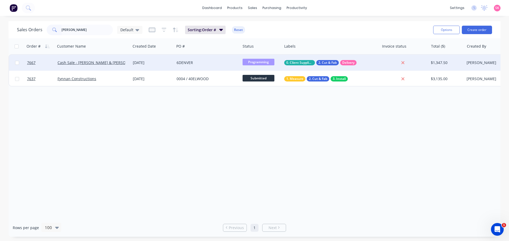
click at [150, 61] on div "25 Aug 2025" at bounding box center [152, 62] width 39 height 5
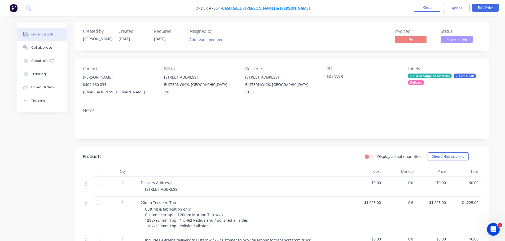
click at [254, 7] on span "Cash Sale - Jamie & Vlara Mclachlan" at bounding box center [266, 8] width 88 height 5
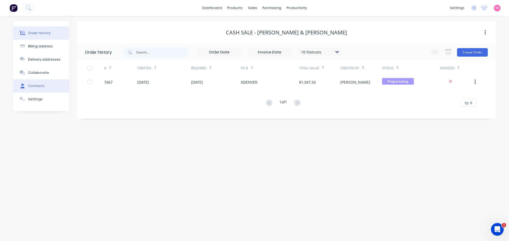
click at [37, 81] on button "Contacts" at bounding box center [41, 86] width 56 height 13
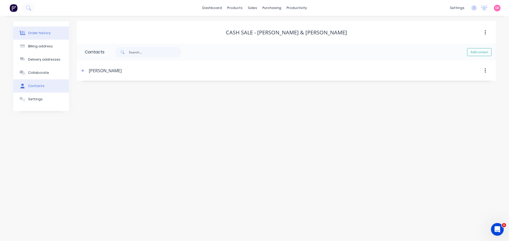
click at [49, 34] on button "Order history" at bounding box center [41, 33] width 56 height 13
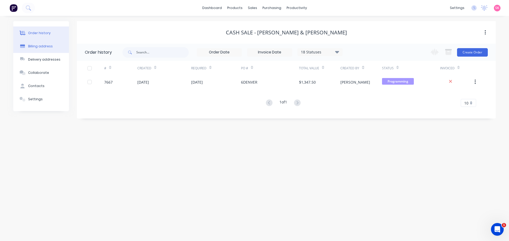
click at [41, 50] on button "Billing address" at bounding box center [41, 46] width 56 height 13
select select "AU"
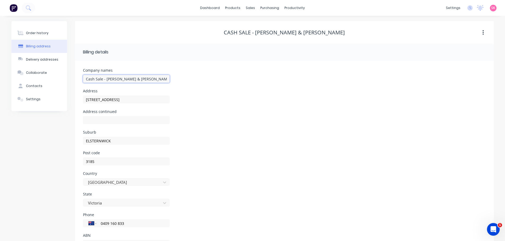
click at [122, 80] on input "Cash Sale - Jamie & Vlara Mclachlan" at bounding box center [126, 79] width 87 height 8
type input "Cash Sale - Jamie & Clara Mclachlan"
click at [51, 63] on button "Delivery addresses" at bounding box center [39, 59] width 56 height 13
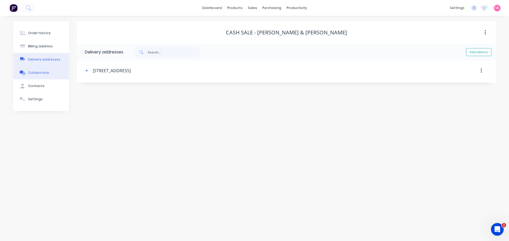
click at [41, 70] on button "Collaborate" at bounding box center [41, 72] width 56 height 13
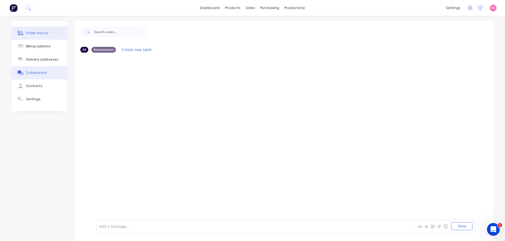
click at [31, 33] on div "Order history" at bounding box center [37, 33] width 23 height 5
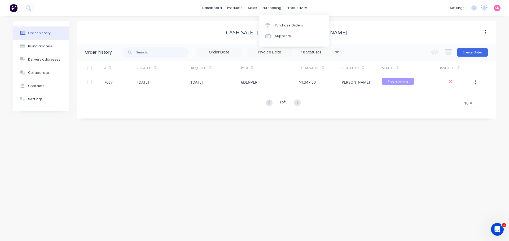
click at [281, 20] on div "Purchase Orders Suppliers" at bounding box center [294, 31] width 70 height 32
click at [282, 22] on link "Purchase Orders" at bounding box center [294, 25] width 70 height 11
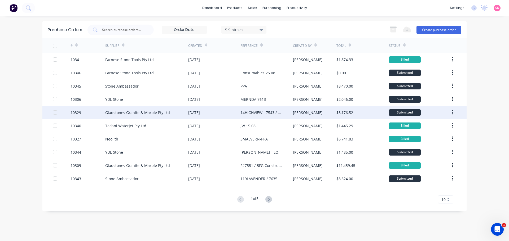
click at [240, 112] on div "06 Aug 2025" at bounding box center [214, 112] width 52 height 13
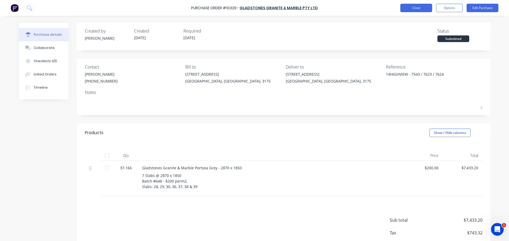
click at [417, 8] on button "Close" at bounding box center [416, 8] width 32 height 8
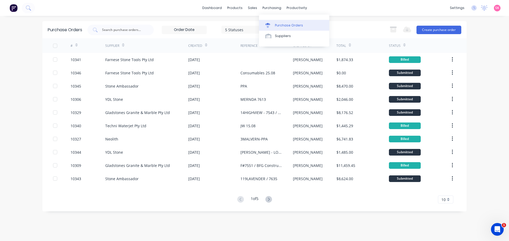
click at [275, 21] on link "Purchase Orders" at bounding box center [294, 25] width 70 height 11
click at [276, 24] on div "Purchase Orders" at bounding box center [289, 25] width 28 height 5
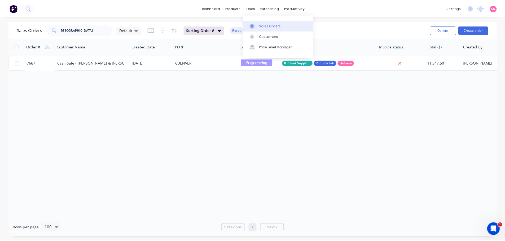
scroll to position [1, 0]
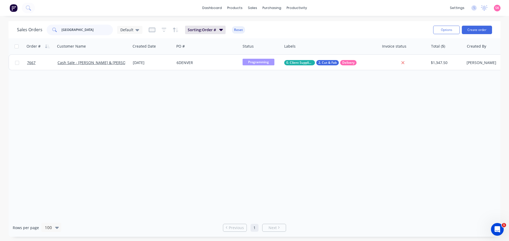
drag, startPoint x: 98, startPoint y: 30, endPoint x: -1, endPoint y: 35, distance: 99.3
click at [0, 35] on html "dashboard products sales purchasing productivity dashboard products Product Cat…" at bounding box center [254, 120] width 509 height 241
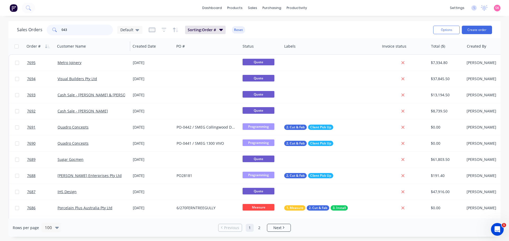
type input "0437"
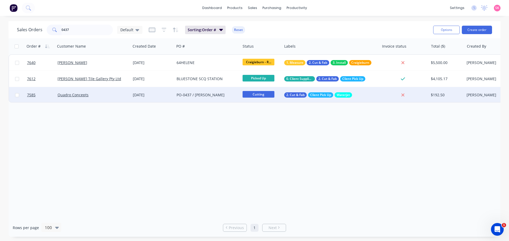
click at [126, 99] on div "Quadro Concepts" at bounding box center [92, 95] width 75 height 16
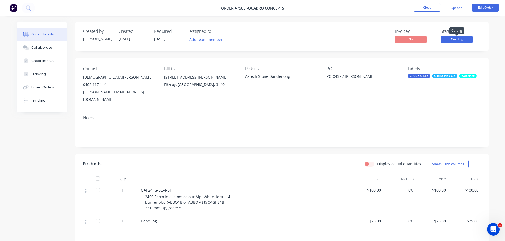
click at [464, 42] on span "Cutting" at bounding box center [457, 39] width 32 height 7
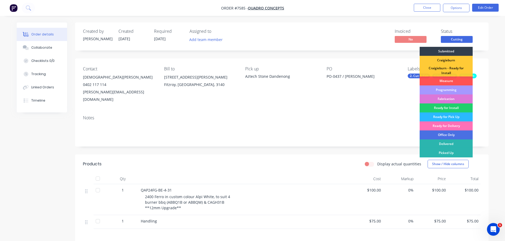
click at [450, 87] on div "Programming" at bounding box center [446, 90] width 53 height 9
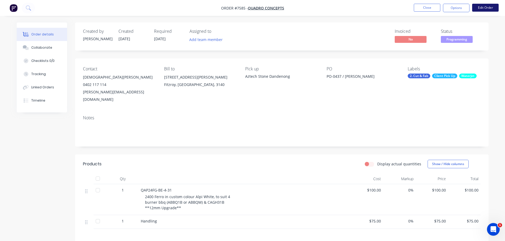
click at [490, 6] on button "Edit Order" at bounding box center [485, 8] width 27 height 8
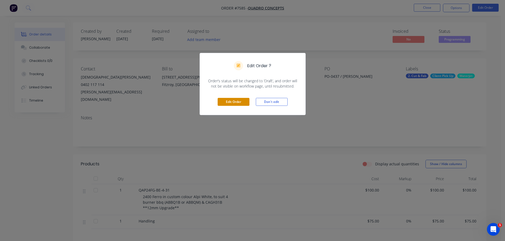
click at [226, 103] on button "Edit Order" at bounding box center [234, 102] width 32 height 8
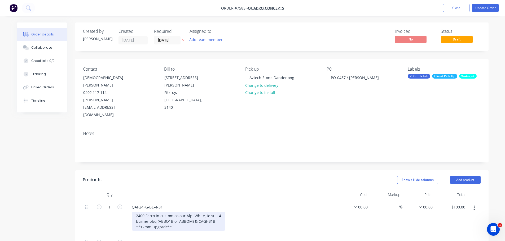
click at [193, 212] on div "2400 Ferro in custom colour Alpi White, to suit 4 burner bbq (ABBQ1B or ABBQM) …" at bounding box center [179, 221] width 94 height 19
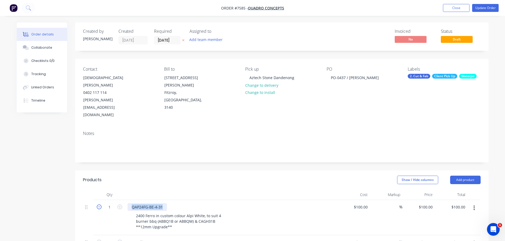
drag, startPoint x: 156, startPoint y: 185, endPoint x: 96, endPoint y: 183, distance: 59.7
click at [99, 200] on div "1 QAP24FG-BE-4-31 2400 Ferro in custom colour Alpi White, to suit 4 burner bbq …" at bounding box center [282, 217] width 398 height 35
paste div
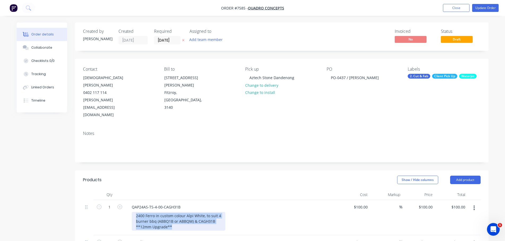
drag, startPoint x: 174, startPoint y: 204, endPoint x: 98, endPoint y: 190, distance: 77.1
click at [96, 200] on div "1 QAP24AS-TS-4-00-CAGH31B 2400 Ferro in custom colour Alpi White, to suit 4 bur…" at bounding box center [282, 217] width 398 height 35
paste div
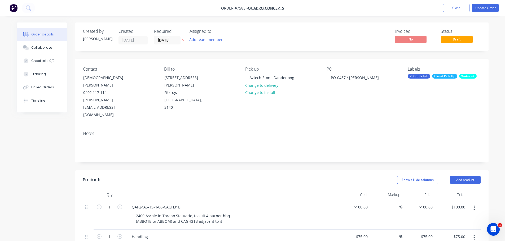
click at [281, 171] on header "Products Show / Hide columns Add product" at bounding box center [282, 180] width 414 height 19
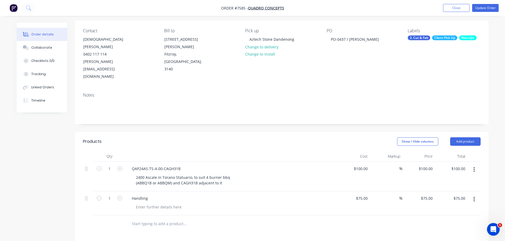
scroll to position [27, 0]
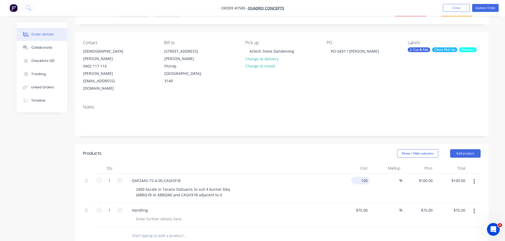
click at [367, 177] on input "100" at bounding box center [361, 181] width 16 height 8
type input "$0.00"
click at [354, 149] on div "Show / Hide columns Add product" at bounding box center [323, 153] width 313 height 8
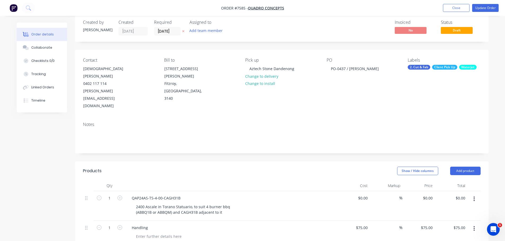
scroll to position [0, 0]
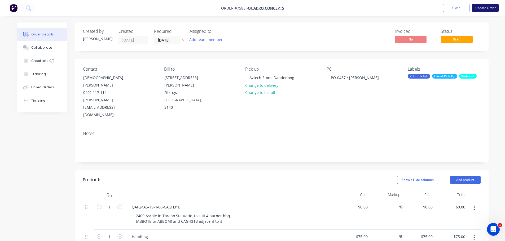
click at [487, 7] on button "Update Order" at bounding box center [485, 8] width 27 height 8
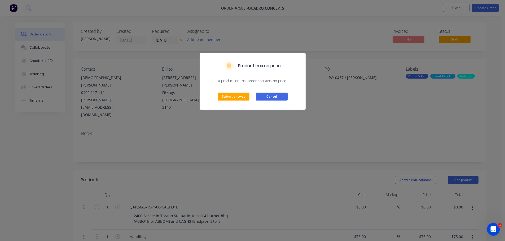
click at [282, 97] on button "Cancel" at bounding box center [272, 97] width 32 height 8
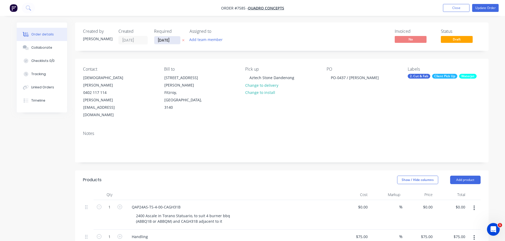
click at [168, 39] on input "[DATE]" at bounding box center [167, 40] width 26 height 8
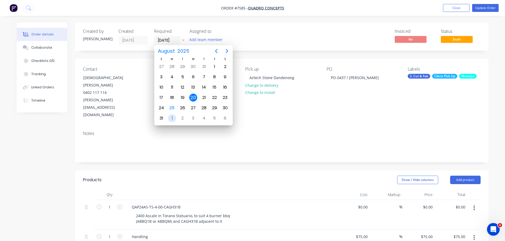
click at [175, 116] on div "[DATE]" at bounding box center [172, 118] width 11 height 10
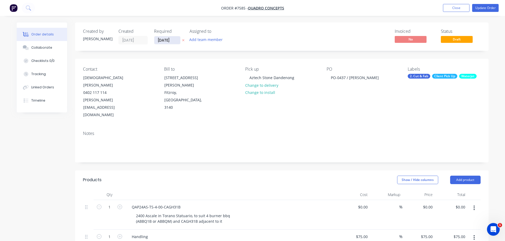
click at [163, 38] on input "[DATE]" at bounding box center [167, 40] width 26 height 8
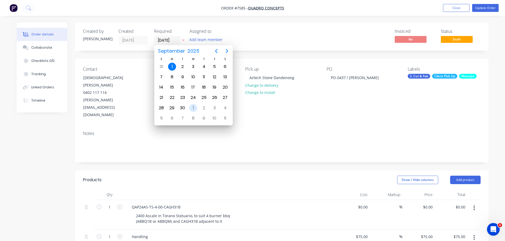
click at [195, 108] on div "1" at bounding box center [193, 108] width 8 height 8
type input "[DATE]"
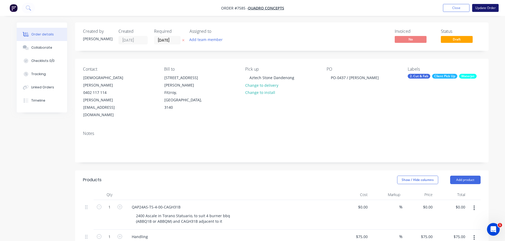
click at [486, 10] on button "Update Order" at bounding box center [485, 8] width 27 height 8
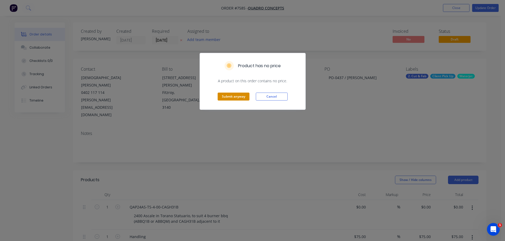
click at [238, 93] on button "Submit anyway" at bounding box center [234, 97] width 32 height 8
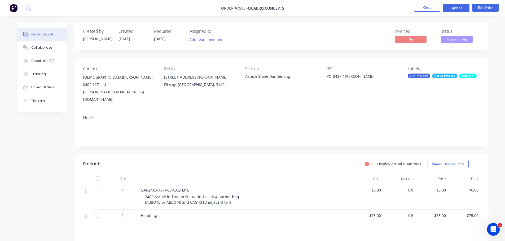
click at [447, 9] on button "Options" at bounding box center [456, 8] width 27 height 8
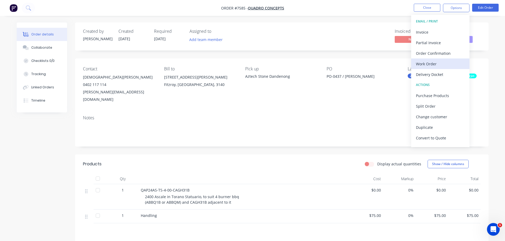
click at [437, 64] on div "Work Order" at bounding box center [440, 64] width 49 height 8
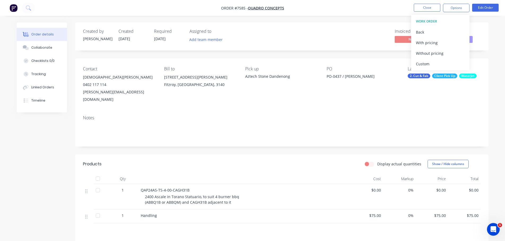
click at [439, 60] on div "Custom" at bounding box center [440, 64] width 49 height 8
click at [439, 53] on div "Without pricing" at bounding box center [440, 54] width 49 height 8
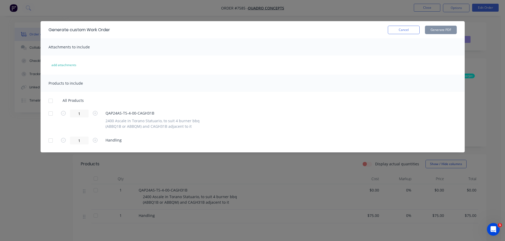
click at [51, 113] on div at bounding box center [50, 113] width 11 height 11
click at [450, 27] on button "Generate PDF" at bounding box center [441, 30] width 32 height 8
click at [408, 28] on button "Cancel" at bounding box center [404, 30] width 32 height 8
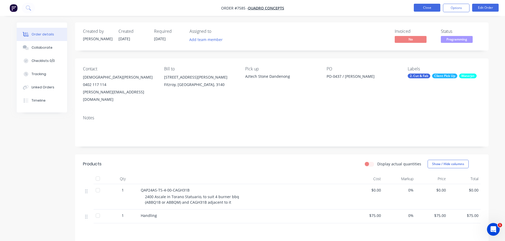
click at [430, 7] on button "Close" at bounding box center [427, 8] width 27 height 8
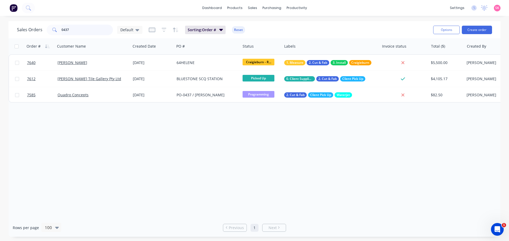
drag, startPoint x: 85, startPoint y: 30, endPoint x: 20, endPoint y: 32, distance: 65.0
click at [31, 30] on div "Sales Orders 0437 Default" at bounding box center [79, 30] width 125 height 11
type input "7667"
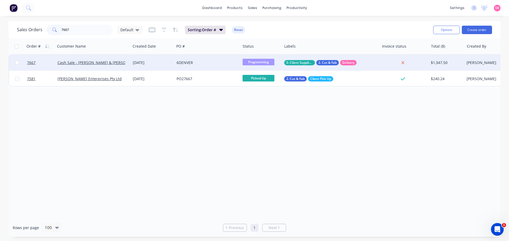
click at [131, 64] on div "[DATE]" at bounding box center [153, 63] width 44 height 16
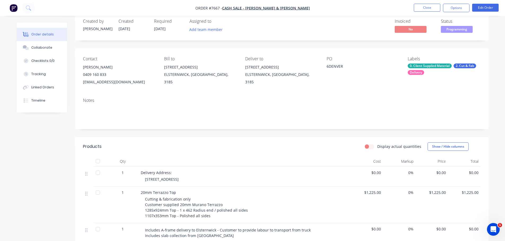
scroll to position [106, 0]
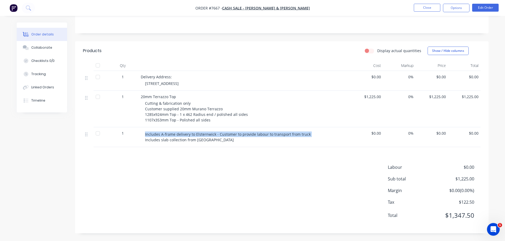
drag, startPoint x: 307, startPoint y: 134, endPoint x: 135, endPoint y: 131, distance: 172.1
click at [135, 131] on div "1 Includes A-frame delivery to Elsternwick - Customer to provide labour to tran…" at bounding box center [282, 137] width 398 height 20
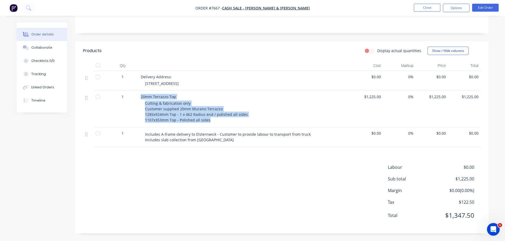
drag, startPoint x: 234, startPoint y: 121, endPoint x: 129, endPoint y: 94, distance: 108.9
click at [129, 94] on div "1 20mm Terrazzo Top Cutting & fabrication only Customer supplied 20mm Murano Te…" at bounding box center [282, 109] width 398 height 37
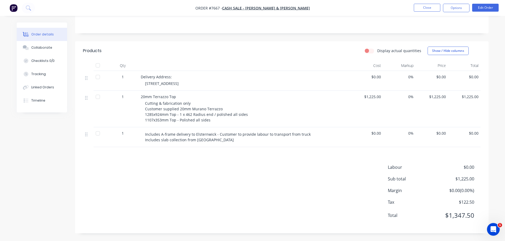
click at [217, 146] on div "Includes A-frame delivery to Elsternwick - Customer to provide labour to transp…" at bounding box center [245, 137] width 212 height 20
click at [203, 119] on span "Cutting & fabrication only Customer supplied 20mm Murano Terrazzo 1285x924mm To…" at bounding box center [196, 112] width 103 height 22
drag, startPoint x: 213, startPoint y: 123, endPoint x: 144, endPoint y: 113, distance: 69.7
click at [144, 113] on div "20mm Terrazzo Top Cutting & fabrication only Customer supplied 20mm Murano Terr…" at bounding box center [245, 109] width 212 height 37
click at [206, 170] on div "Labour $0.00 Sub total $1,225.00 Margin $0.00 ( 0.00 %) Tax $122.50 Total $1,34…" at bounding box center [282, 194] width 398 height 61
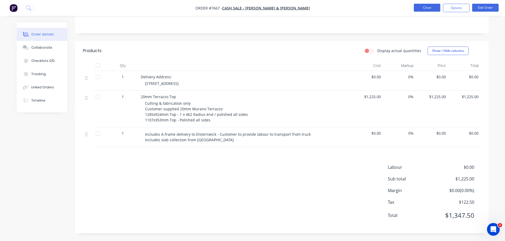
click at [434, 8] on button "Close" at bounding box center [427, 8] width 27 height 8
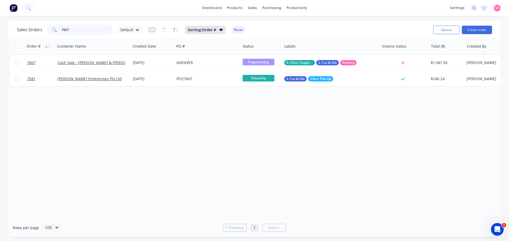
drag, startPoint x: 88, startPoint y: 29, endPoint x: 4, endPoint y: 28, distance: 83.8
click at [4, 28] on div "Sales Orders 7667 Default Sorting: Order # Reset Options Create order Order # C…" at bounding box center [254, 129] width 509 height 216
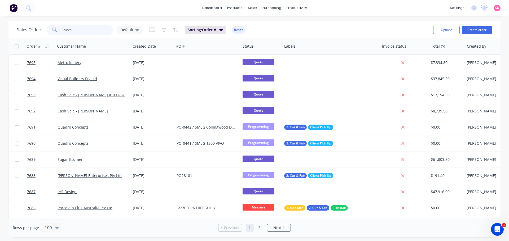
click at [96, 25] on input "text" at bounding box center [87, 30] width 52 height 11
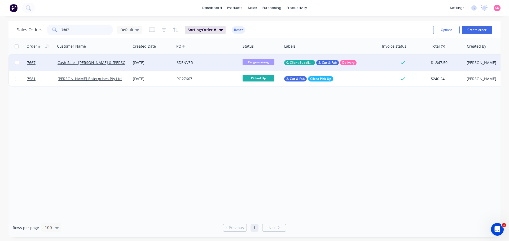
type input "7667"
click at [142, 65] on div "[DATE]" at bounding box center [152, 62] width 39 height 5
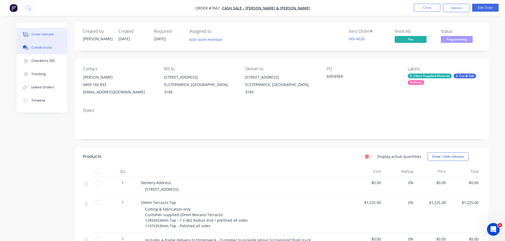
click at [48, 49] on div "Collaborate" at bounding box center [41, 47] width 21 height 5
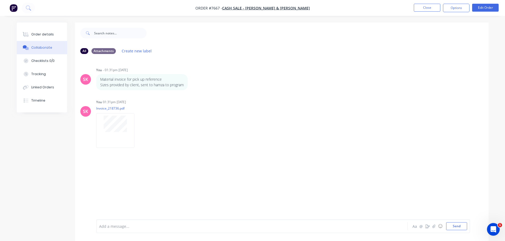
click at [0, 96] on html "Order #7667 - Cash Sale - [PERSON_NAME] & [PERSON_NAME] Close Options Edit Orde…" at bounding box center [252, 124] width 505 height 249
click at [138, 127] on button "button" at bounding box center [139, 131] width 2 height 8
click at [153, 142] on button "Download" at bounding box center [174, 145] width 60 height 12
click at [433, 10] on button "Close" at bounding box center [427, 8] width 27 height 8
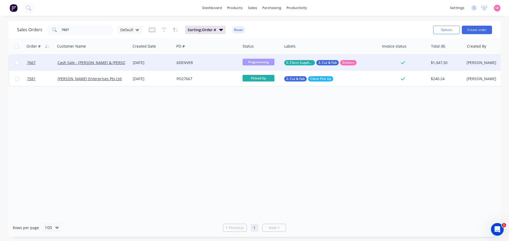
click at [185, 63] on div "6DENVER" at bounding box center [206, 62] width 59 height 5
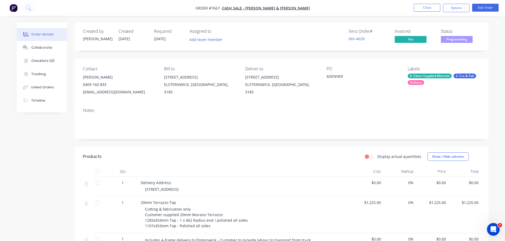
click at [460, 41] on span "Programming" at bounding box center [457, 39] width 32 height 7
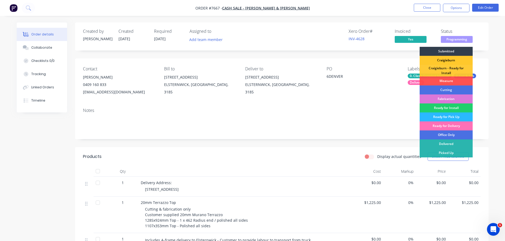
click at [452, 61] on div "Craigieburn" at bounding box center [446, 60] width 53 height 9
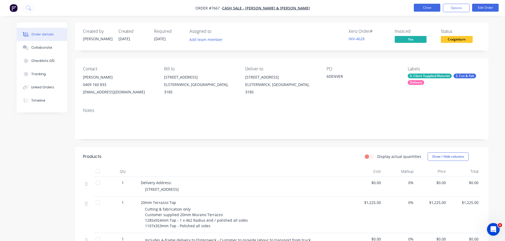
click at [430, 6] on button "Close" at bounding box center [427, 8] width 27 height 8
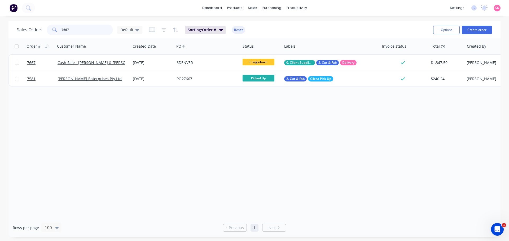
click at [86, 28] on input "7667" at bounding box center [87, 30] width 52 height 11
drag, startPoint x: 86, startPoint y: 28, endPoint x: 73, endPoint y: 29, distance: 12.5
click at [73, 29] on input "7667" at bounding box center [87, 30] width 52 height 11
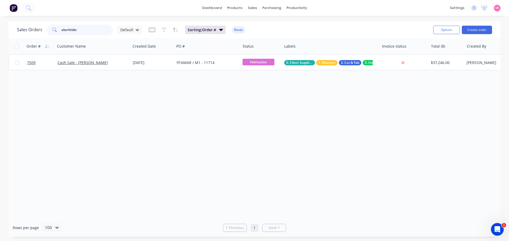
drag, startPoint x: 89, startPoint y: 30, endPoint x: -43, endPoint y: 25, distance: 132.1
click at [0, 25] on html "dashboard products sales purchasing productivity dashboard products Product Cat…" at bounding box center [254, 120] width 509 height 241
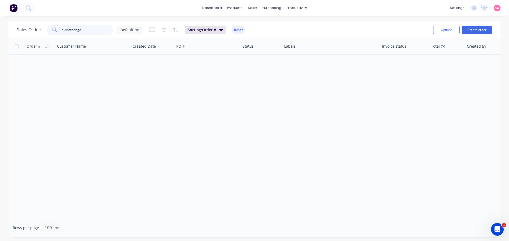
click at [68, 32] on input "hursstbridge" at bounding box center [87, 30] width 52 height 11
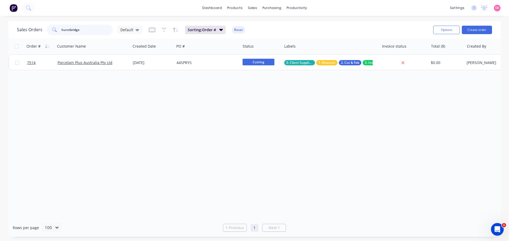
type input "hurstbridge"
click at [119, 63] on div "Porcelain Plus Australia Pty Ltd" at bounding box center [92, 62] width 68 height 5
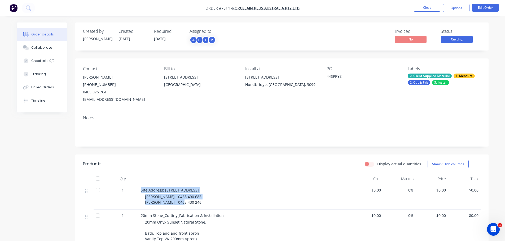
drag, startPoint x: 181, startPoint y: 204, endPoint x: 141, endPoint y: 202, distance: 40.1
click at [141, 202] on div "Site Address: [STREET_ADDRESS][PERSON_NAME] - 0468 490 686 [PERSON_NAME] - 0468…" at bounding box center [245, 196] width 212 height 25
click at [425, 3] on nav "Order #7514 - Porcelain Plus Australia Pty Ltd Close Options Edit Order" at bounding box center [252, 8] width 505 height 16
click at [455, 78] on div "0. Client Supplied Material 1. Measure 2. Cut & Fab 3. Install" at bounding box center [444, 79] width 73 height 11
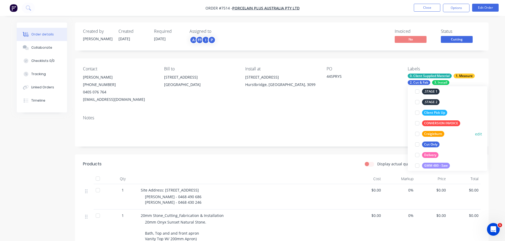
click at [416, 134] on div at bounding box center [417, 134] width 11 height 11
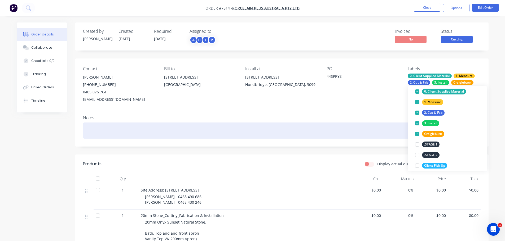
drag, startPoint x: 394, startPoint y: 125, endPoint x: 394, endPoint y: 119, distance: 5.9
click at [394, 125] on div at bounding box center [282, 131] width 398 height 16
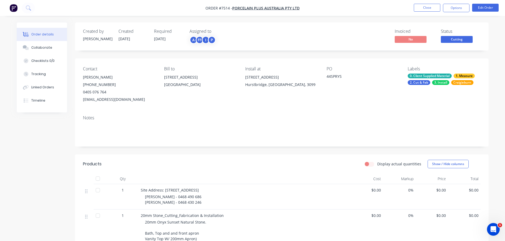
click at [465, 82] on div "Craigieburn" at bounding box center [462, 82] width 22 height 5
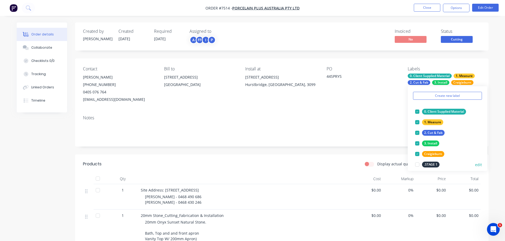
scroll to position [27, 0]
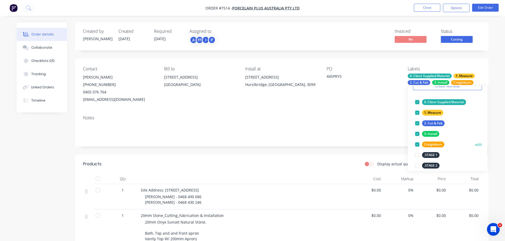
click at [419, 145] on div at bounding box center [417, 144] width 11 height 11
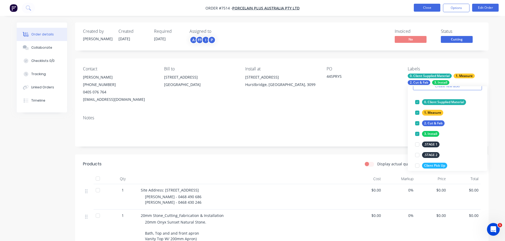
click at [423, 10] on button "Close" at bounding box center [427, 8] width 27 height 8
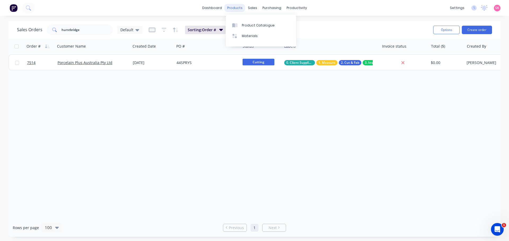
click at [241, 5] on div "products" at bounding box center [235, 8] width 21 height 8
click at [210, 7] on link "dashboard" at bounding box center [212, 8] width 25 height 8
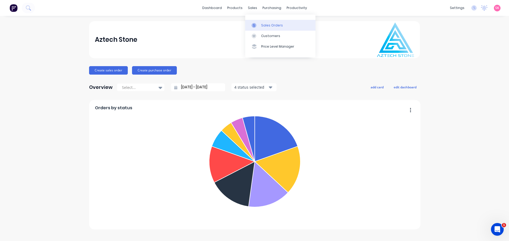
click at [255, 25] on icon at bounding box center [254, 25] width 5 height 5
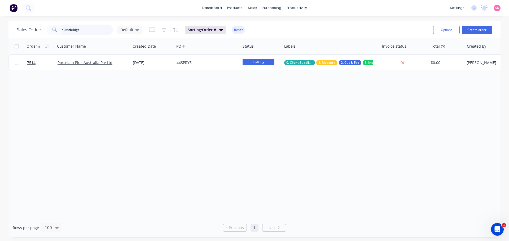
click at [88, 30] on input "hurstbridge" at bounding box center [87, 30] width 52 height 11
type input "h"
type input "ll in"
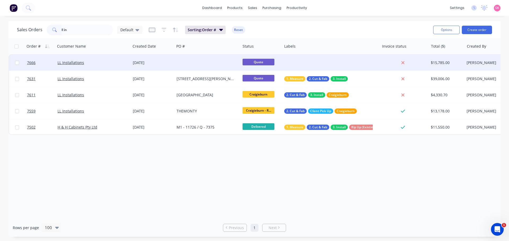
click at [159, 66] on div "15 Aug 2025" at bounding box center [153, 63] width 44 height 16
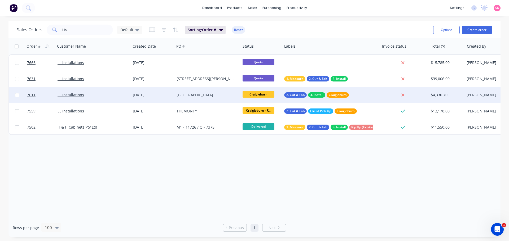
click at [102, 99] on div "LL Installations" at bounding box center [92, 95] width 75 height 16
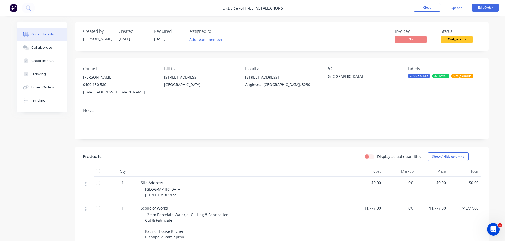
scroll to position [156, 0]
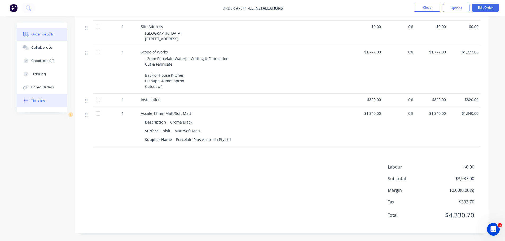
click at [40, 96] on button "Timeline" at bounding box center [42, 100] width 50 height 13
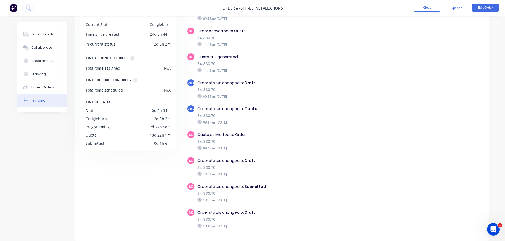
scroll to position [172, 0]
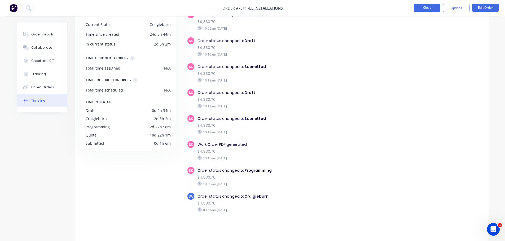
click at [427, 11] on button "Close" at bounding box center [427, 8] width 27 height 8
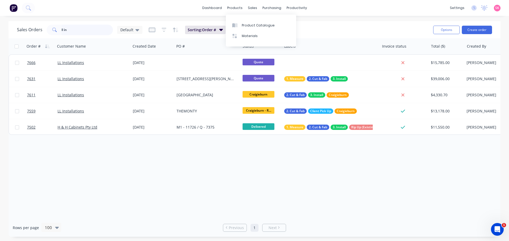
drag, startPoint x: 80, startPoint y: 27, endPoint x: 2, endPoint y: 44, distance: 79.5
click at [2, 44] on div "Sales Orders ll in Default Sorting: Order # Reset Options Create order Order # …" at bounding box center [254, 129] width 509 height 216
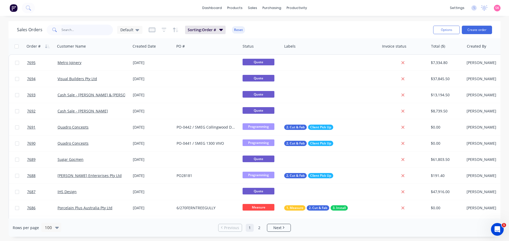
click at [94, 31] on input "text" at bounding box center [87, 30] width 52 height 11
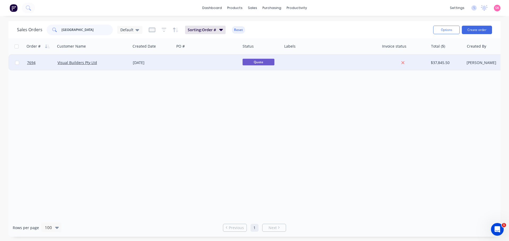
type input "west beach"
click at [133, 61] on div "24 Aug 2025" at bounding box center [152, 62] width 39 height 5
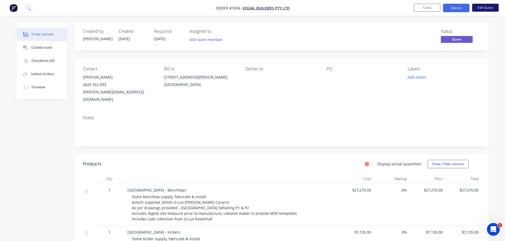
click at [482, 8] on button "Edit Quote" at bounding box center [485, 8] width 27 height 8
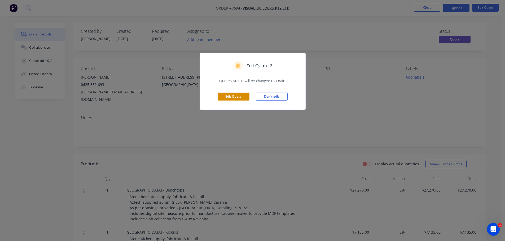
click at [246, 97] on button "Edit Quote" at bounding box center [234, 97] width 32 height 8
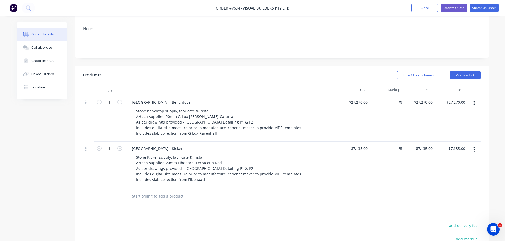
scroll to position [133, 0]
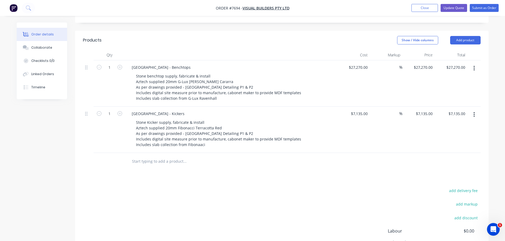
click at [184, 156] on input "text" at bounding box center [185, 161] width 106 height 11
click at [161, 156] on input "Fibonacci" at bounding box center [185, 161] width 106 height 11
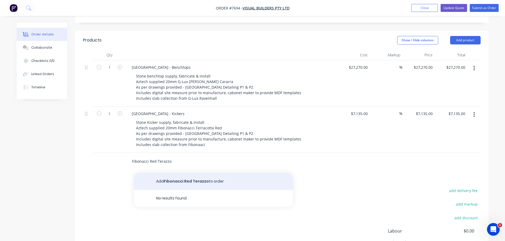
type input "Fibonacci Red Terazzo"
click at [181, 173] on button "Add Fibonacci Red Terazzo to order" at bounding box center [213, 181] width 159 height 17
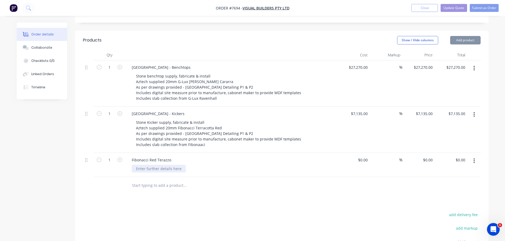
click at [165, 165] on div at bounding box center [159, 169] width 54 height 8
click at [178, 165] on div at bounding box center [159, 169] width 54 height 8
click at [146, 165] on div at bounding box center [159, 169] width 54 height 8
click at [133, 165] on div at bounding box center [159, 169] width 54 height 8
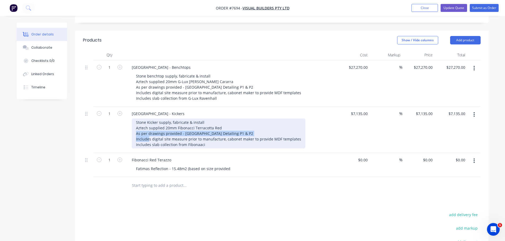
drag, startPoint x: 262, startPoint y: 119, endPoint x: 124, endPoint y: 116, distance: 138.1
click at [125, 116] on div "West Beach Pavilion - Kickers Stone Kicker supply, fabricate & install Aztech s…" at bounding box center [231, 130] width 212 height 46
copy div "As per drawings provided - West Beach Pavilion_Stone Detailing P1 & P2"
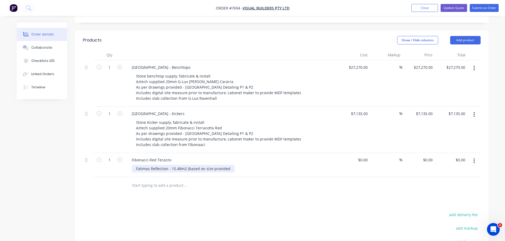
click at [227, 165] on div "Fatimas Reflection - 15.48m2 (based on size provided" at bounding box center [183, 169] width 103 height 8
drag, startPoint x: 228, startPoint y: 154, endPoint x: 187, endPoint y: 153, distance: 41.1
click at [187, 165] on div "Fatimas Reflection - 15.48m2 (based on size provided" at bounding box center [183, 169] width 103 height 8
click at [189, 165] on div "Fatimas Reflection - 15.48m2 (As per drawings provided - West Beach Pavilion_St…" at bounding box center [221, 169] width 179 height 8
click at [308, 165] on div "Fatimas Reflection - 15.48m2 (s per drawings provided - West Beach Pavilion_Sto…" at bounding box center [220, 169] width 176 height 8
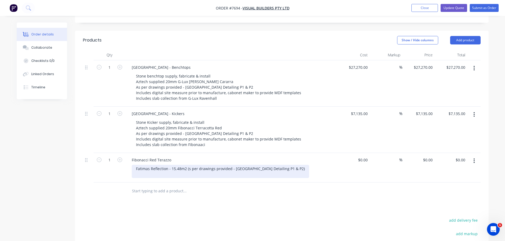
click at [186, 165] on div "Fatimas Reflection - 15.48m2 (s per drawings provided - West Beach Pavilion_Sto…" at bounding box center [220, 171] width 177 height 13
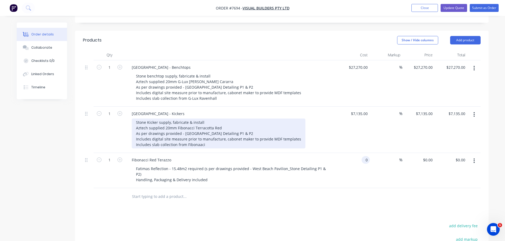
type input "$0.00"
click at [190, 119] on div "Stone Kicker supply, fabricate & install Aztech supplied 20mm Fibonacci Terraco…" at bounding box center [219, 134] width 174 height 30
drag, startPoint x: 222, startPoint y: 112, endPoint x: 193, endPoint y: 112, distance: 28.6
click at [193, 119] on div "Stone Kicker supply, fabricate & install Aztech supplied 20mm Fibonacci Terraco…" at bounding box center [219, 134] width 174 height 30
click at [237, 119] on div "Stone Kicker supply, fabricate & install Aztech supplied 20mm Fibonacci Fatima'…" at bounding box center [219, 134] width 174 height 30
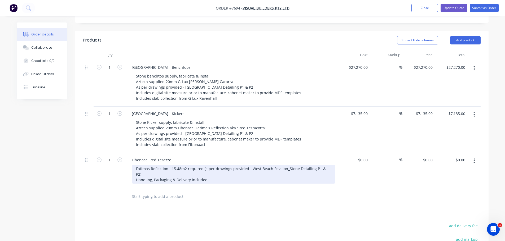
drag, startPoint x: 169, startPoint y: 153, endPoint x: 166, endPoint y: 152, distance: 3.0
click at [169, 165] on div "Fatimas Reflection - 15.48m2 required (s per drawings provided - West Beach Pav…" at bounding box center [234, 174] width 204 height 19
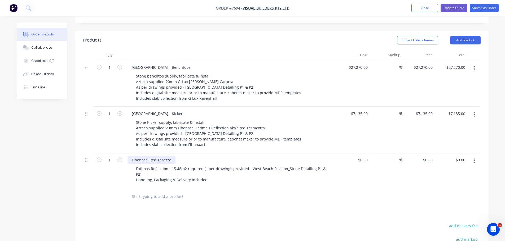
click at [170, 156] on div "Fibonacci Red Terazzo" at bounding box center [151, 160] width 48 height 8
click at [256, 199] on div "Products Show / Hide columns Add product Qty Cost Markup Price Total 1 West Bea…" at bounding box center [282, 182] width 414 height 302
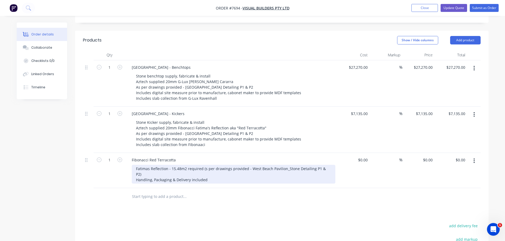
click at [201, 165] on div "Fatimas Reflection - 15.48m2 required (s per drawings provided - West Beach Pav…" at bounding box center [234, 174] width 204 height 19
click at [222, 165] on div "Fatimas Reflection - 15.48m2 required (s per drawings provided - West Beach Pav…" at bounding box center [234, 174] width 204 height 19
click at [172, 165] on div "Fatimas Reflection - 15.48m2 required (s per drawings provided - West Beach Pav…" at bounding box center [234, 174] width 204 height 19
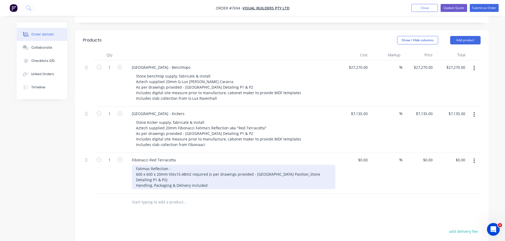
click at [236, 172] on div "Fatimas Reflection - 600 x 600 x 20mm tiles 15.48m2 required (s per drawings pr…" at bounding box center [234, 177] width 204 height 24
click at [169, 165] on div "Fatimas Reflection - 600 x 600 x 20mm tiles 15.48m2 required (s per drawings pr…" at bounding box center [234, 177] width 204 height 24
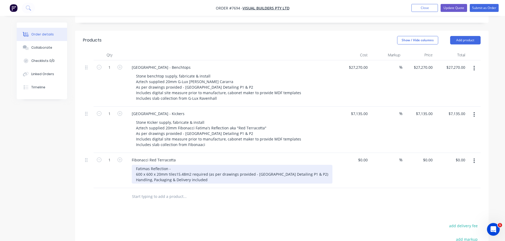
click at [223, 174] on div "Fatimas Reflection - 600 x 600 x 20mm tiles 15.48m2 required (as per drawings p…" at bounding box center [232, 174] width 201 height 19
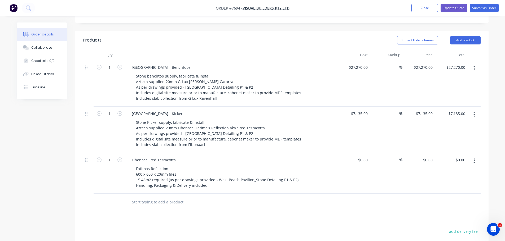
click at [230, 194] on div at bounding box center [220, 202] width 191 height 17
click at [359, 153] on div "0 $0.00" at bounding box center [353, 173] width 33 height 41
type input "$3,856.00"
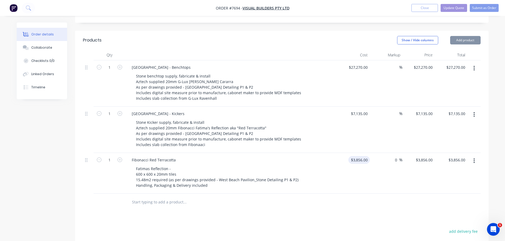
type input "0"
type input "$3,856.00"
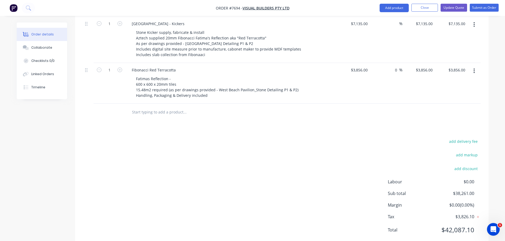
click at [347, 152] on div "add delivery fee add markup add discount Labour $0.00 Sub total $38,261.00 Marg…" at bounding box center [282, 189] width 398 height 102
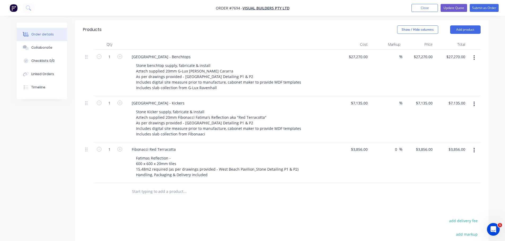
click at [170, 187] on input "text" at bounding box center [185, 192] width 106 height 11
type input "GLUX Bianco Carrara"
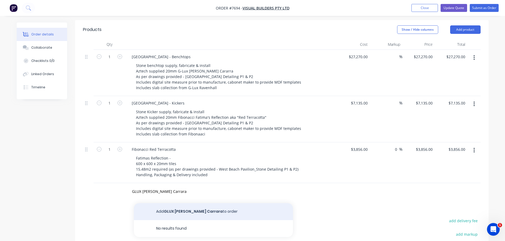
click at [183, 204] on button "Add GLUX Bianco Carrara to order" at bounding box center [213, 212] width 159 height 17
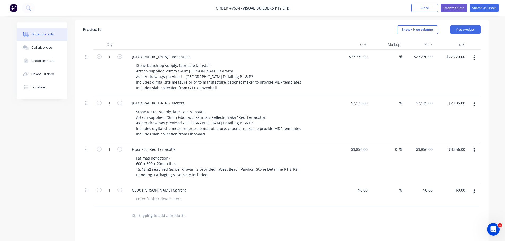
click at [66, 196] on div "Created by Warrick Created 24/08/25 Required 24/08/25 Assigned to Add team memb…" at bounding box center [253, 119] width 472 height 481
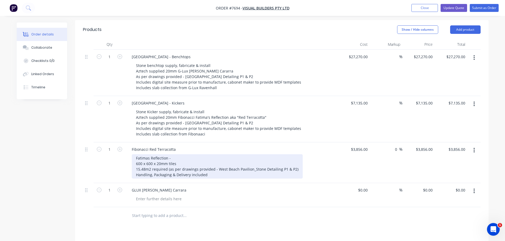
drag, startPoint x: 135, startPoint y: 145, endPoint x: 105, endPoint y: 145, distance: 30.5
click at [110, 145] on div "1 Fibonacci Red Terracotta Fatimas Reflection - 600 x 600 x 20mm tiles 15.48m2 …" at bounding box center [282, 163] width 398 height 41
click at [135, 156] on div "Fatimas Reflection - 600 x 600 x 20mm tiles 15.48m2 required (as per drawings p…" at bounding box center [217, 167] width 171 height 24
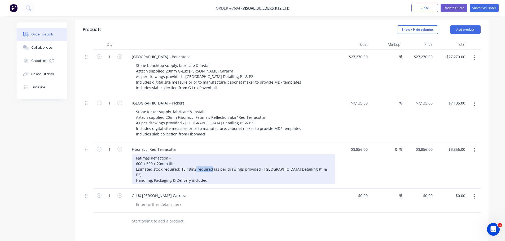
drag, startPoint x: 210, startPoint y: 155, endPoint x: 195, endPoint y: 156, distance: 15.9
click at [195, 156] on div "Fatimas Reflection - 600 x 600 x 20mm tiles Esimated stock required: 15.48m2 re…" at bounding box center [234, 170] width 204 height 30
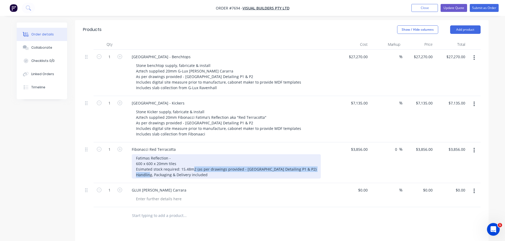
drag, startPoint x: 322, startPoint y: 154, endPoint x: 193, endPoint y: 157, distance: 129.1
click at [193, 157] on div "Fatimas Reflection - 600 x 600 x 20mm tiles Esimated stock required: 15.48m2 (a…" at bounding box center [226, 167] width 189 height 24
click at [221, 160] on div "Fatimas Reflection - 600 x 600 x 20mm tiles Esimated stock required: 15.48m2 (a…" at bounding box center [226, 167] width 189 height 24
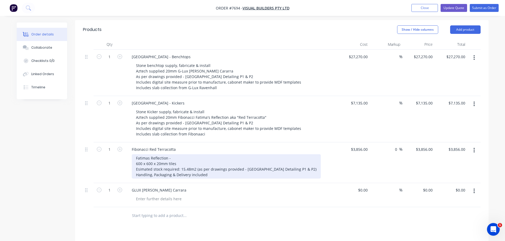
click at [179, 155] on div "Fatimas Reflection - 600 x 600 x 20mm tiles Esimated stock required: 15.48m2 (a…" at bounding box center [226, 167] width 189 height 24
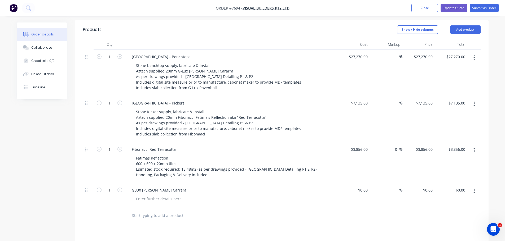
click at [216, 212] on div "Products Show / Hide columns Add product Qty Cost Markup Price Total 1 West Bea…" at bounding box center [282, 186] width 414 height 332
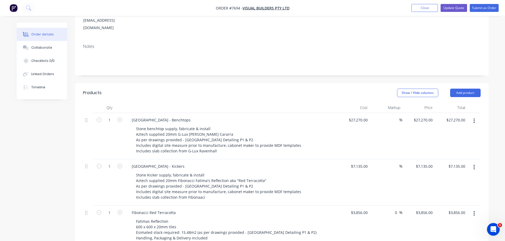
scroll to position [80, 0]
click at [429, 9] on button "Close" at bounding box center [424, 8] width 27 height 8
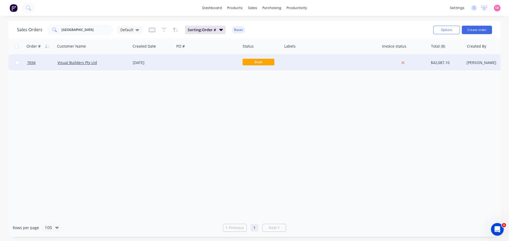
click at [295, 58] on div at bounding box center [331, 63] width 98 height 16
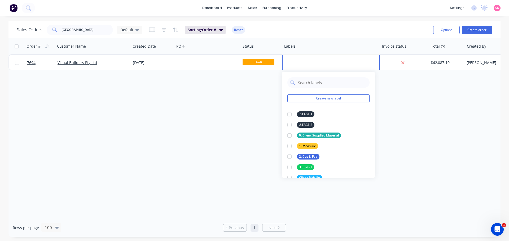
click at [325, 21] on div "dashboard products sales purchasing productivity dashboard products Product Cat…" at bounding box center [254, 120] width 509 height 241
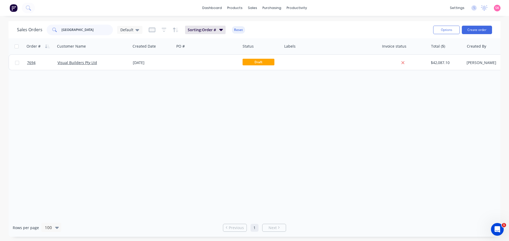
drag, startPoint x: 84, startPoint y: 28, endPoint x: 4, endPoint y: 40, distance: 80.9
click at [9, 39] on div "Sales Orders west beach Default Sorting: Order # Reset Options Create order Ord…" at bounding box center [254, 129] width 492 height 216
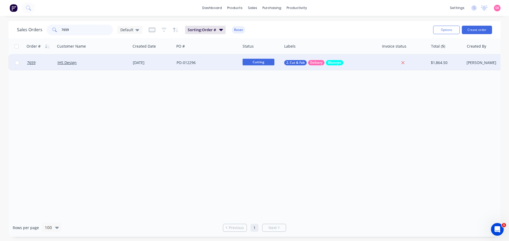
type input "7659"
click at [168, 60] on div "14 Aug 2025" at bounding box center [152, 62] width 39 height 5
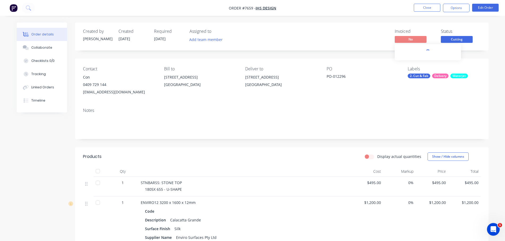
click at [437, 38] on div "Invoiced No Status Cutting" at bounding box center [362, 36] width 238 height 15
click at [447, 39] on span "Cutting" at bounding box center [457, 39] width 32 height 7
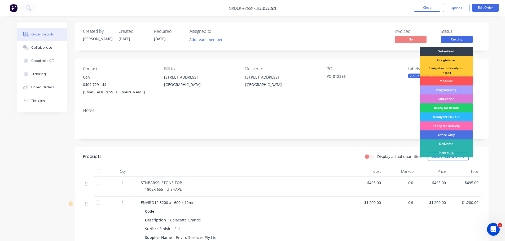
click at [451, 127] on div "Ready for Delivery" at bounding box center [446, 126] width 53 height 9
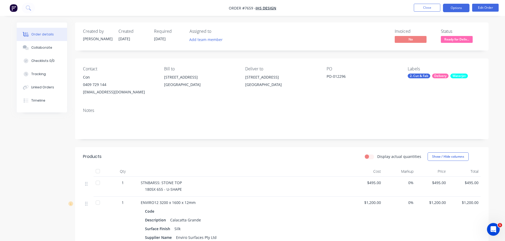
click at [453, 7] on button "Options" at bounding box center [456, 8] width 27 height 8
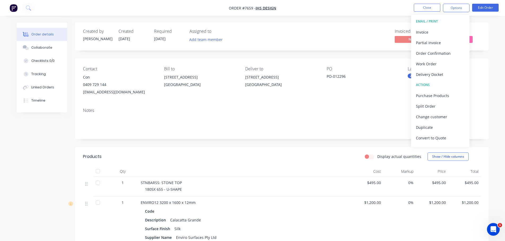
click at [436, 75] on div "Delivery Docket" at bounding box center [440, 75] width 49 height 8
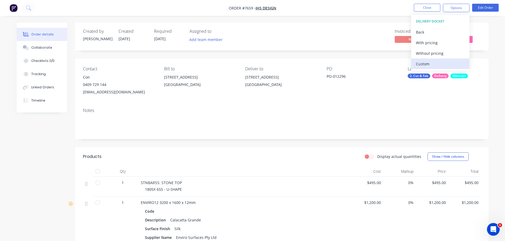
click at [427, 66] on div "Custom" at bounding box center [440, 64] width 49 height 8
click at [430, 54] on div "Without pricing" at bounding box center [440, 54] width 49 height 8
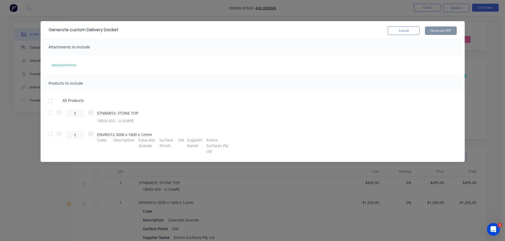
click at [50, 101] on div at bounding box center [50, 101] width 11 height 11
click at [52, 134] on div at bounding box center [50, 134] width 11 height 11
click at [444, 27] on button "Generate PDF" at bounding box center [441, 31] width 32 height 8
drag, startPoint x: 410, startPoint y: 30, endPoint x: 410, endPoint y: 26, distance: 4.0
click at [410, 29] on button "Cancel" at bounding box center [404, 31] width 32 height 8
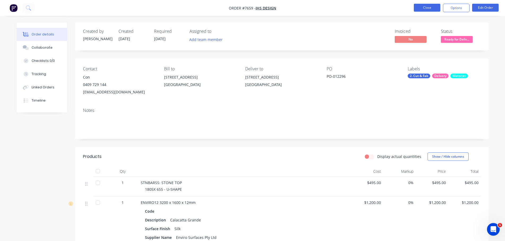
click at [429, 7] on button "Close" at bounding box center [427, 8] width 27 height 8
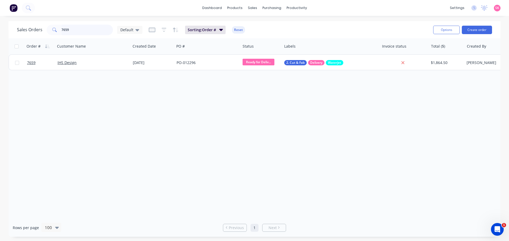
drag, startPoint x: 82, startPoint y: 29, endPoint x: 4, endPoint y: 30, distance: 77.9
click at [4, 30] on div "Sales Orders 7659 Default Sorting: Order # Reset Options Create order Order # C…" at bounding box center [254, 129] width 509 height 216
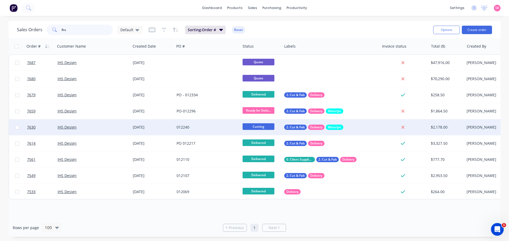
type input "ihs"
click at [178, 128] on div "012240" at bounding box center [206, 127] width 59 height 5
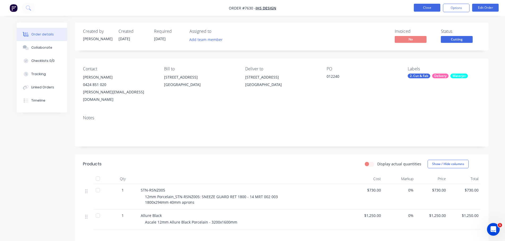
click at [416, 7] on button "Close" at bounding box center [427, 8] width 27 height 8
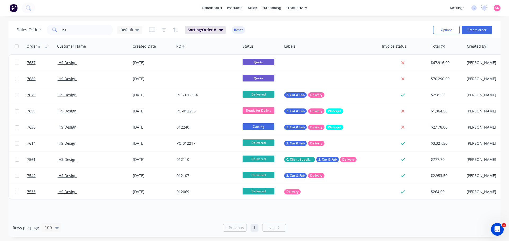
drag, startPoint x: 212, startPoint y: 216, endPoint x: 383, endPoint y: 213, distance: 171.0
click at [383, 213] on div "Order # Customer Name Created Date PO # Status Labels Invoice status Total ($) …" at bounding box center [254, 128] width 492 height 181
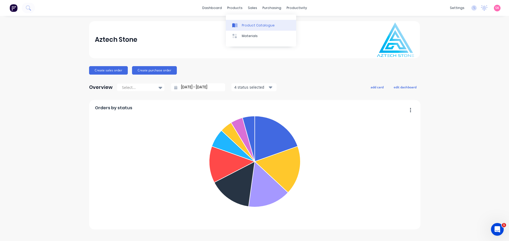
click at [244, 27] on div "Product Catalogue" at bounding box center [258, 25] width 33 height 5
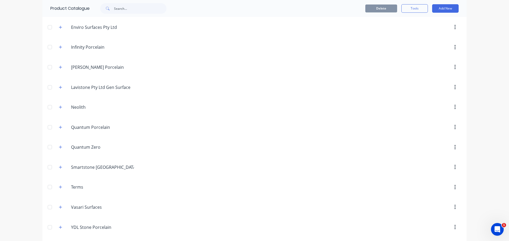
scroll to position [280, 0]
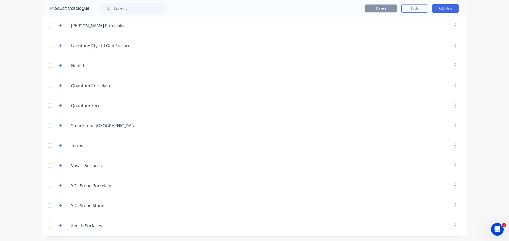
click at [61, 210] on div "YDL.Stone.Stone YDL Stone Stone" at bounding box center [96, 206] width 83 height 10
click at [60, 207] on icon "button" at bounding box center [60, 206] width 3 height 4
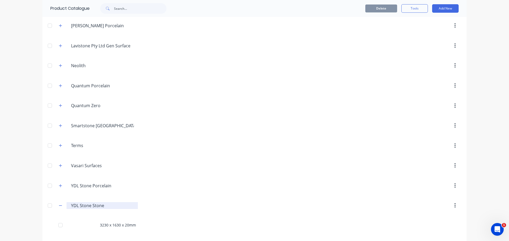
scroll to position [299, 0]
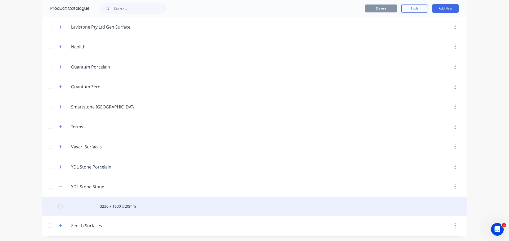
click at [122, 204] on div "3230 x 1630 x 20mm" at bounding box center [254, 206] width 424 height 19
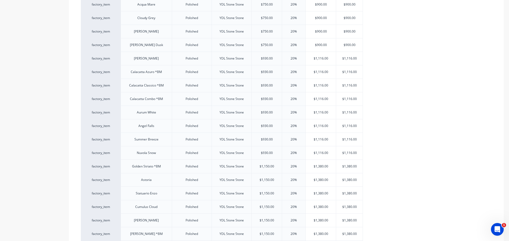
type textarea "x"
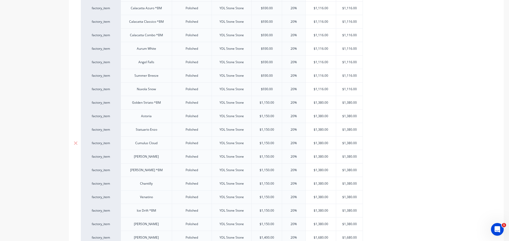
scroll to position [398, 0]
type input "$1,380.00"
drag, startPoint x: 360, startPoint y: 114, endPoint x: 109, endPoint y: 116, distance: 251.0
click at [109, 116] on div "factory_item Astoria Polished YDL Stone Stone $1,150.00 20% $1,380.00 $1,380.00…" at bounding box center [222, 116] width 282 height 14
click at [419, 123] on div "factory_item Classic White Polished YDL Stone Stone $450.00 20% $540.00 $540.00…" at bounding box center [286, 41] width 411 height 595
